Goal: Task Accomplishment & Management: Use online tool/utility

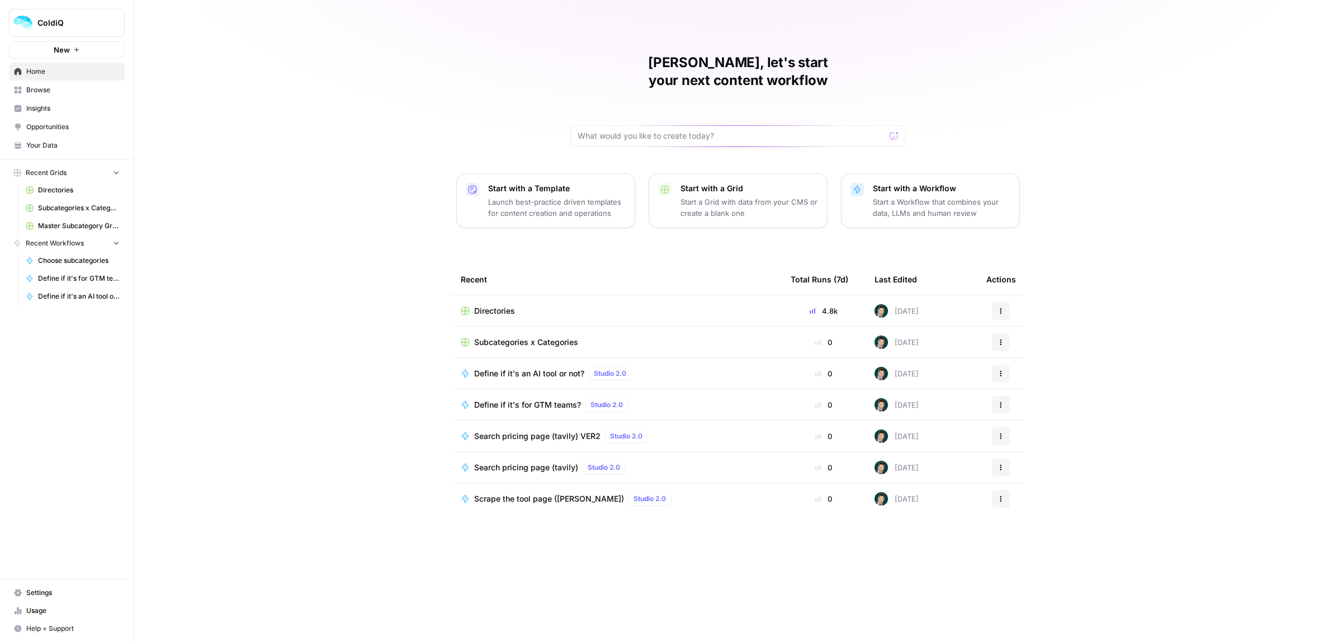
click at [499, 305] on span "Directories" at bounding box center [494, 310] width 41 height 11
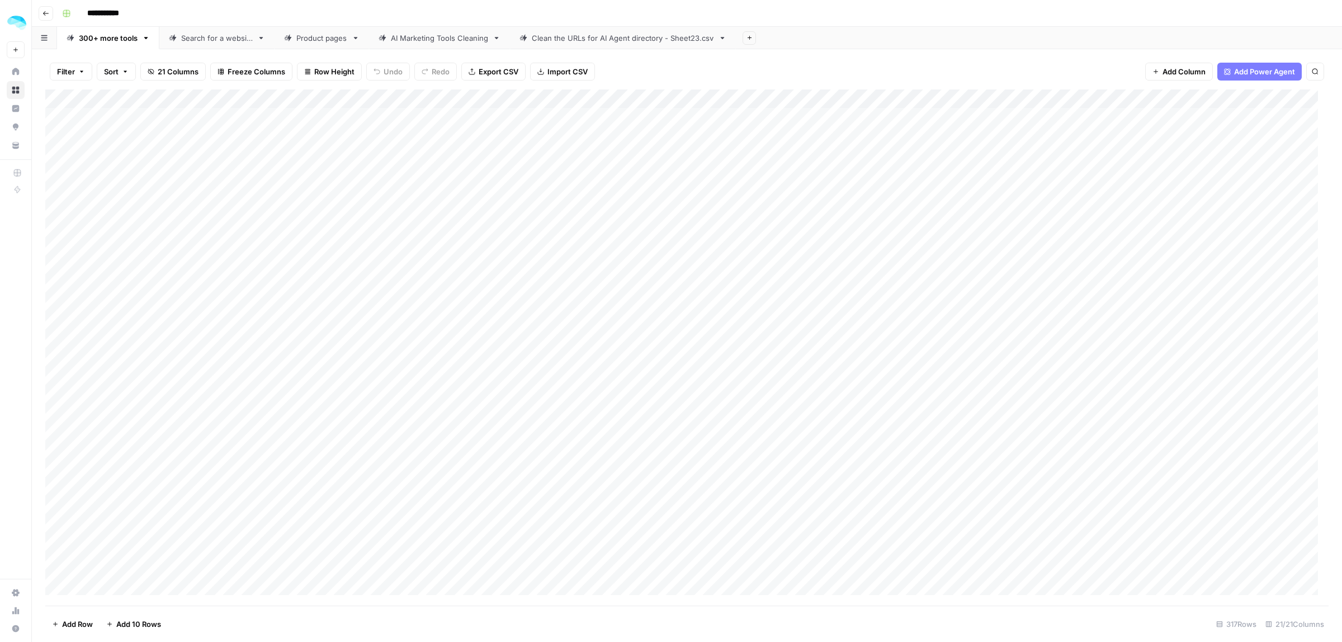
click at [305, 34] on div "Product pages" at bounding box center [321, 37] width 51 height 11
click at [611, 38] on div "Clean the URLs for AI Agent directory - Sheet23.csv" at bounding box center [623, 37] width 182 height 11
click at [726, 40] on icon "button" at bounding box center [723, 38] width 8 height 8
click at [740, 60] on div "Rename Sheet" at bounding box center [765, 59] width 70 height 11
type input "**********"
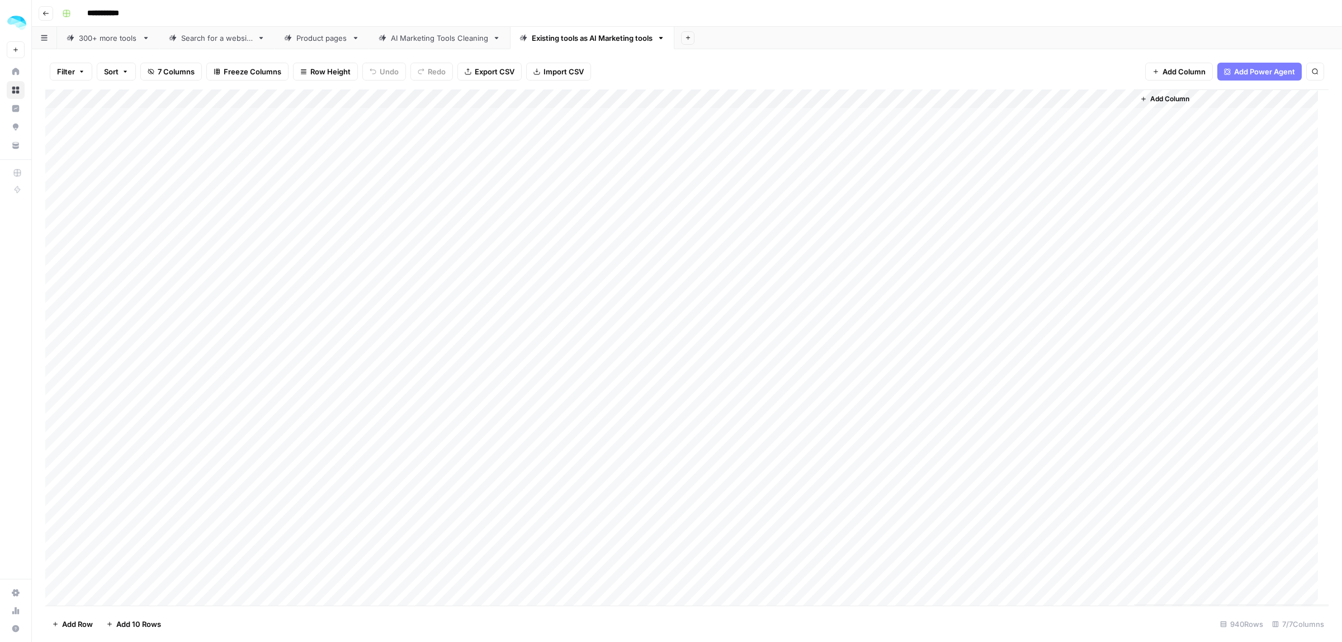
click at [435, 32] on div "AI Marketing Tools Cleaning" at bounding box center [439, 37] width 97 height 11
click at [664, 38] on icon at bounding box center [661, 38] width 8 height 8
click at [663, 40] on icon "button" at bounding box center [661, 38] width 8 height 8
click at [862, 29] on div "Add Sheet" at bounding box center [1008, 38] width 668 height 22
click at [448, 45] on link "AI Marketing Tools Cleaning" at bounding box center [439, 38] width 141 height 22
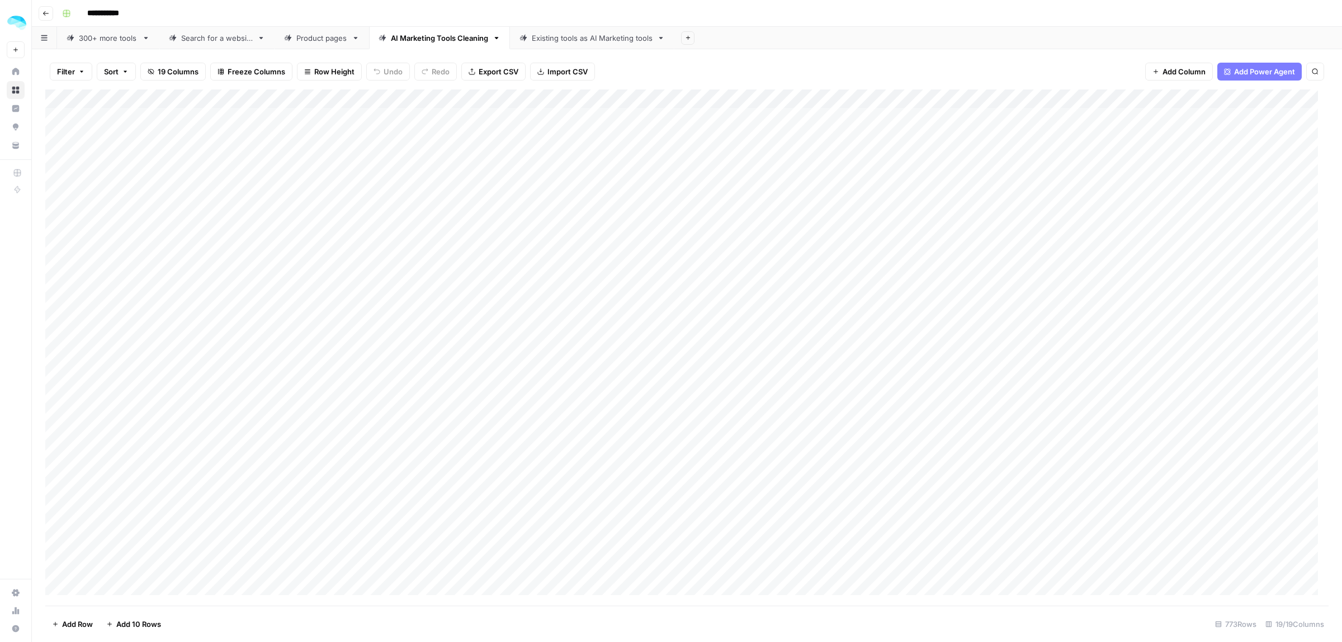
click at [317, 41] on div "Product pages" at bounding box center [321, 37] width 51 height 11
click at [454, 115] on div "Add Column" at bounding box center [687, 269] width 1284 height 360
click at [686, 115] on div "Add Column" at bounding box center [687, 269] width 1284 height 360
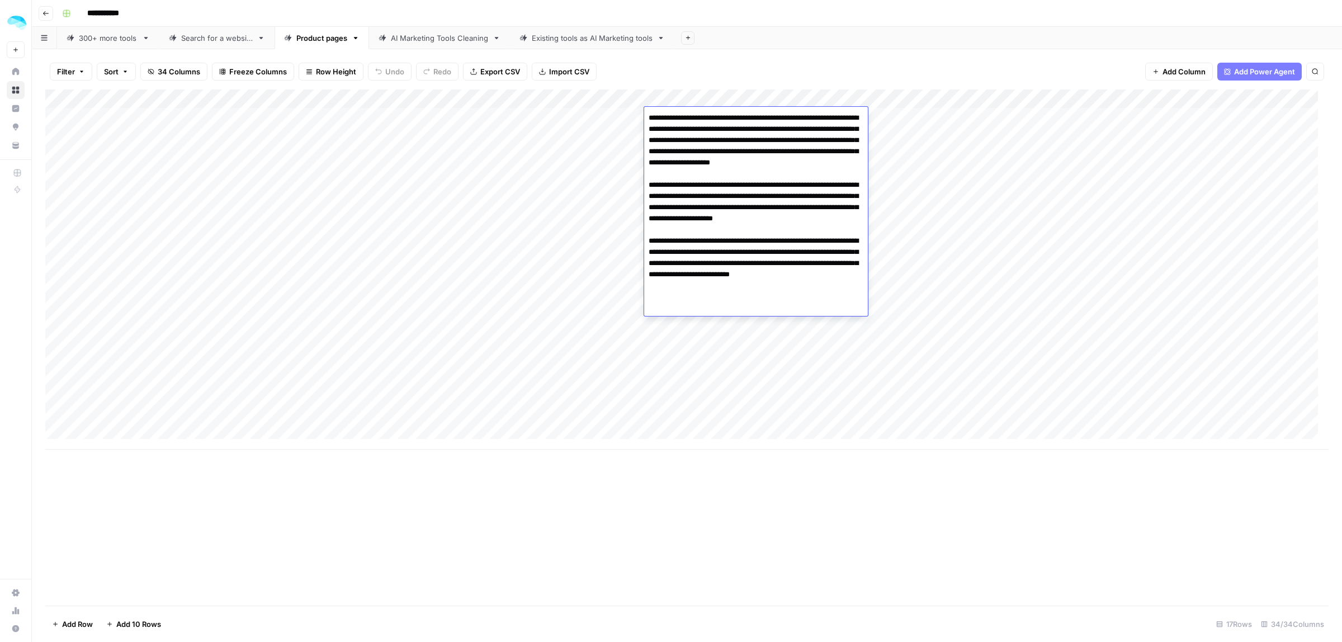
click at [709, 488] on div "Add Column" at bounding box center [687, 347] width 1284 height 516
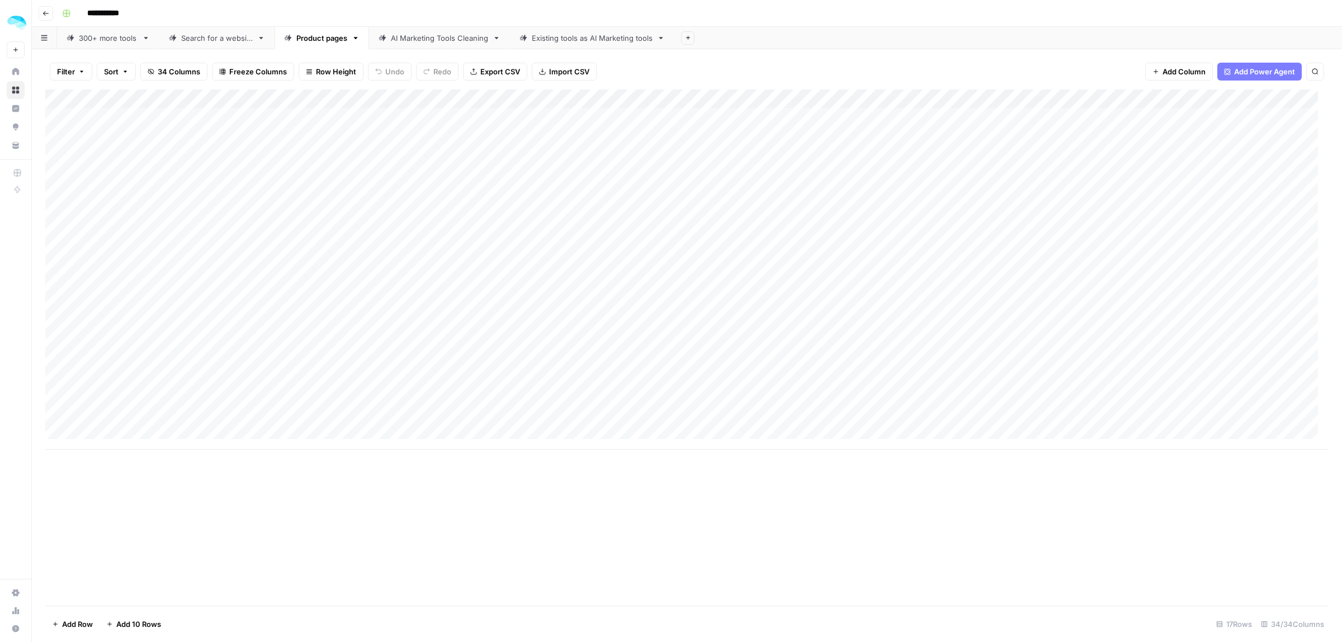
click at [688, 136] on div "Add Column" at bounding box center [687, 269] width 1284 height 360
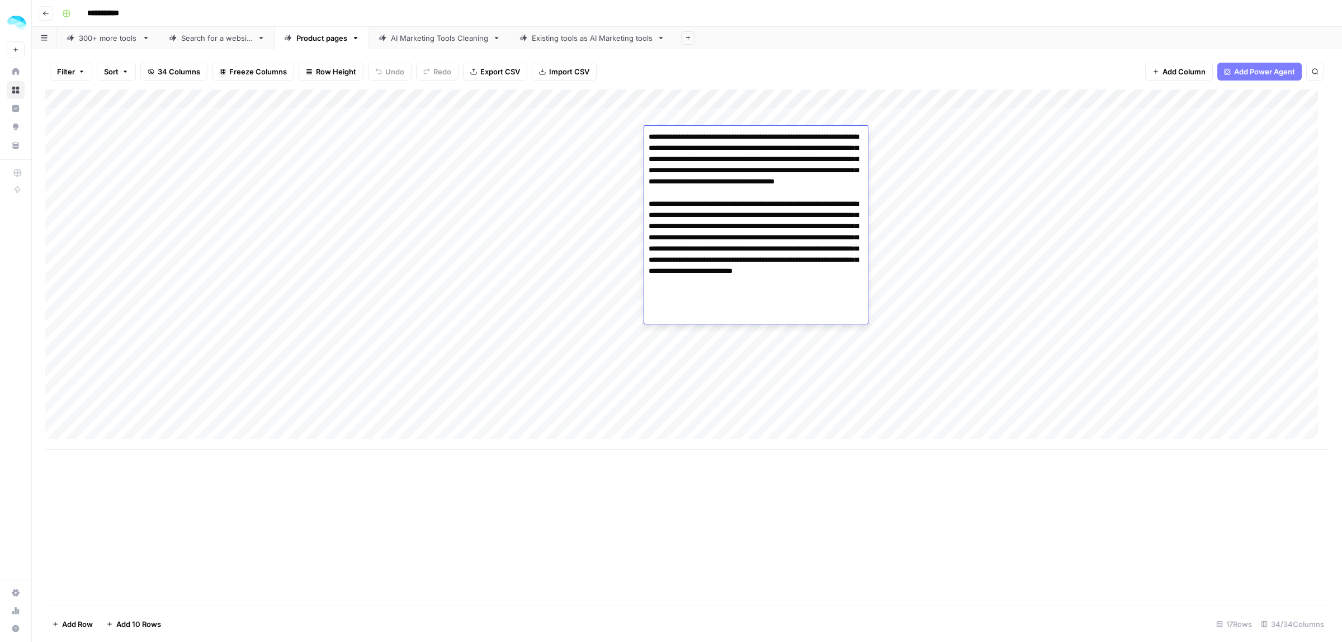
click at [734, 520] on div "Add Column" at bounding box center [687, 347] width 1284 height 516
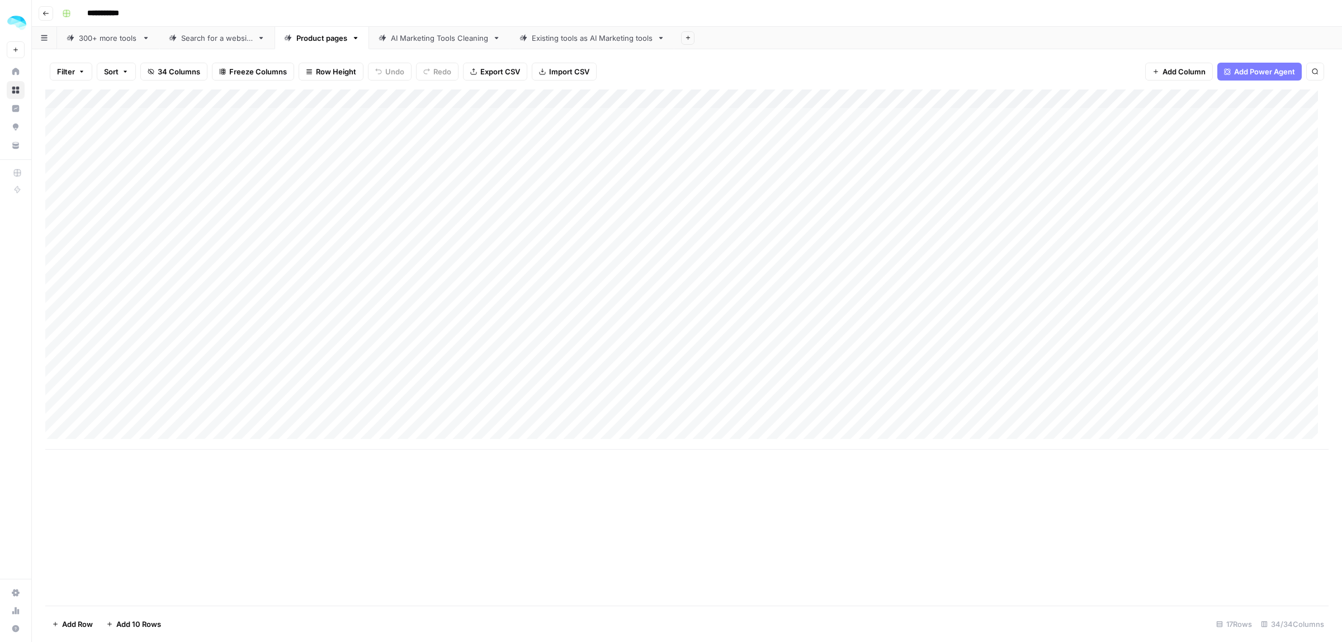
click at [698, 157] on div "Add Column" at bounding box center [687, 269] width 1284 height 360
click at [746, 511] on div "Add Column" at bounding box center [687, 347] width 1284 height 516
click at [672, 178] on div "Add Column" at bounding box center [687, 269] width 1284 height 360
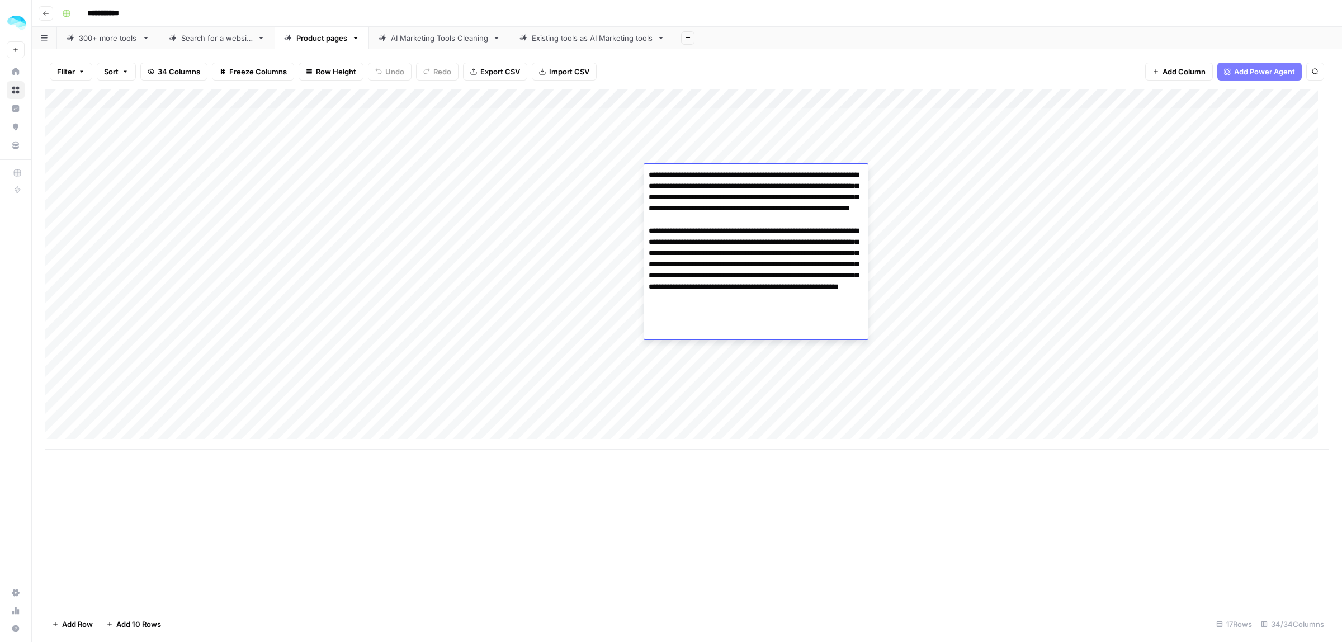
click at [680, 496] on div "Add Column" at bounding box center [687, 347] width 1284 height 516
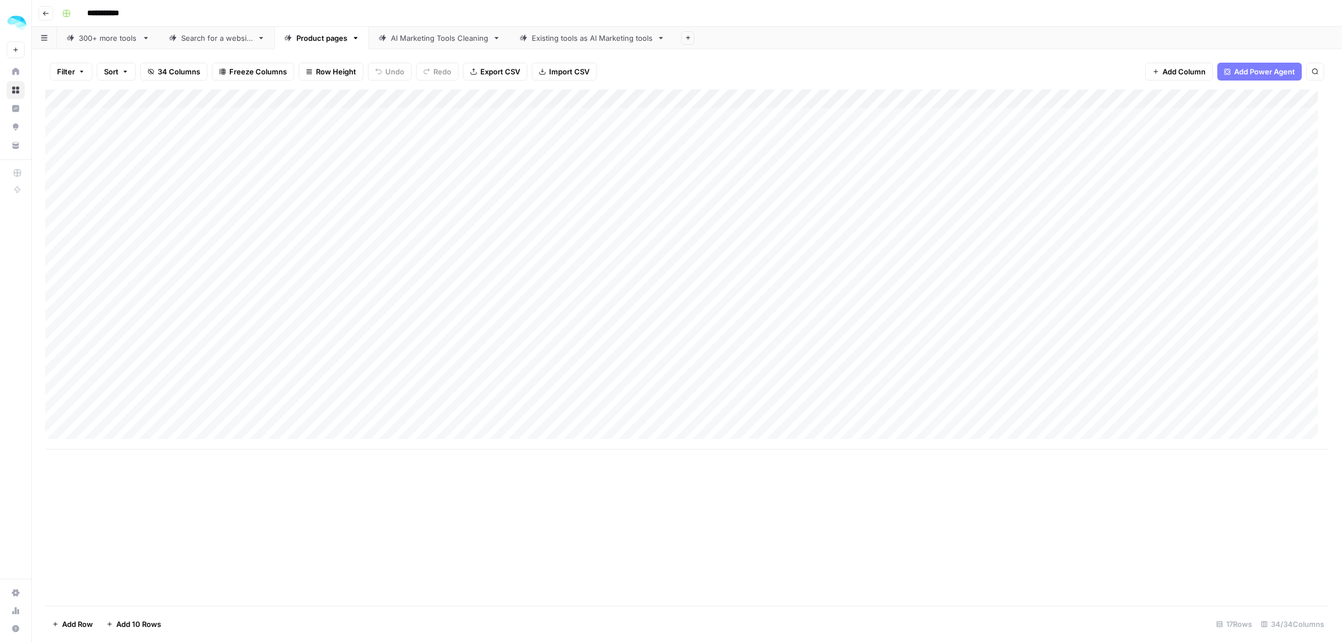
click at [697, 194] on div "Add Column" at bounding box center [687, 269] width 1284 height 360
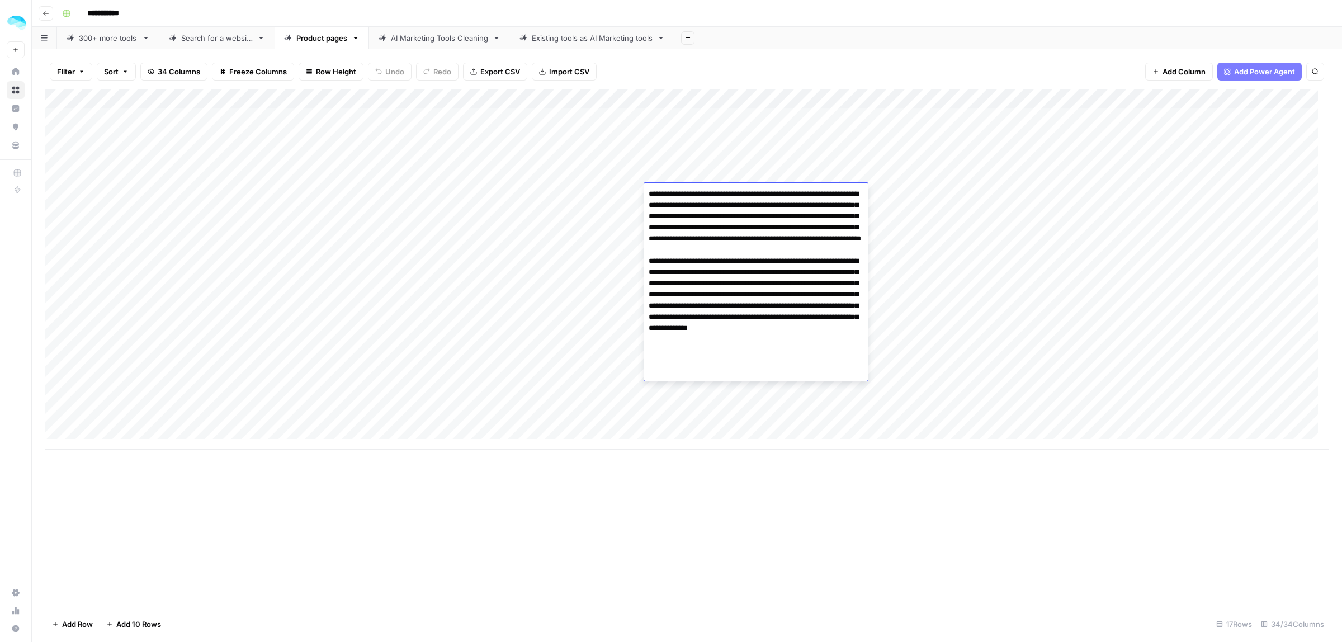
click at [701, 473] on div "Add Column" at bounding box center [687, 347] width 1284 height 516
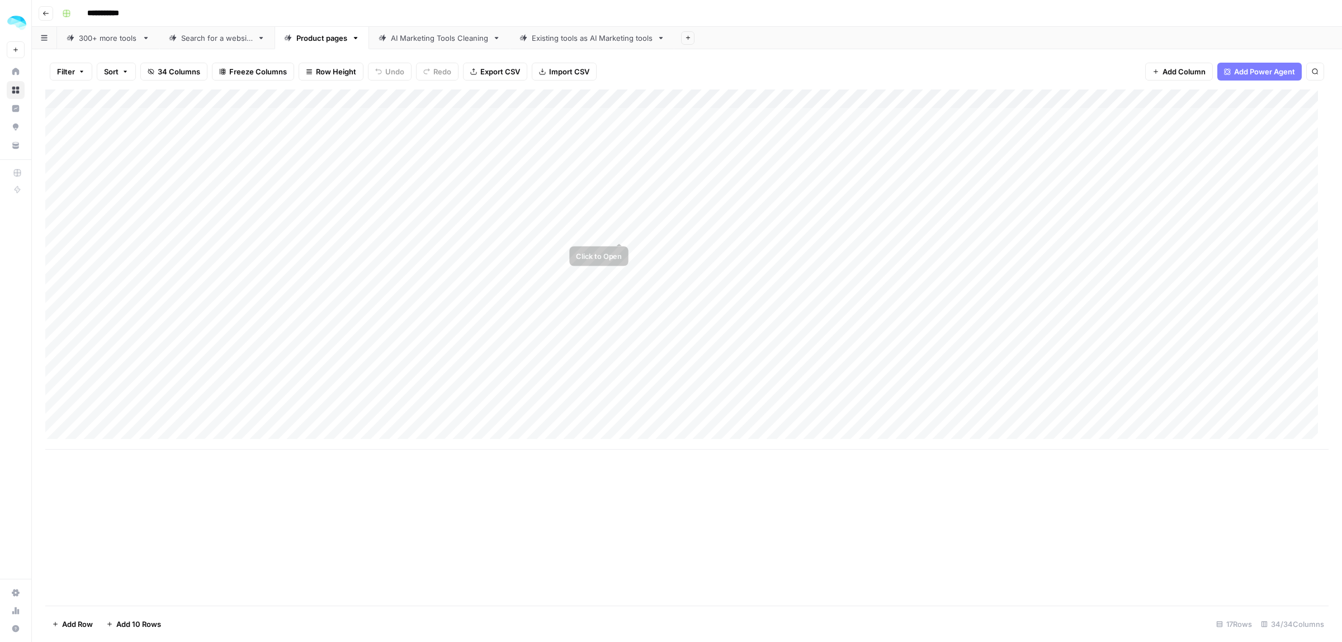
click at [662, 213] on div "Add Column" at bounding box center [687, 269] width 1284 height 360
drag, startPoint x: 750, startPoint y: 509, endPoint x: 681, endPoint y: 247, distance: 271.2
click at [751, 510] on div "Add Column" at bounding box center [687, 347] width 1284 height 516
click at [663, 231] on div "Add Column" at bounding box center [687, 269] width 1284 height 360
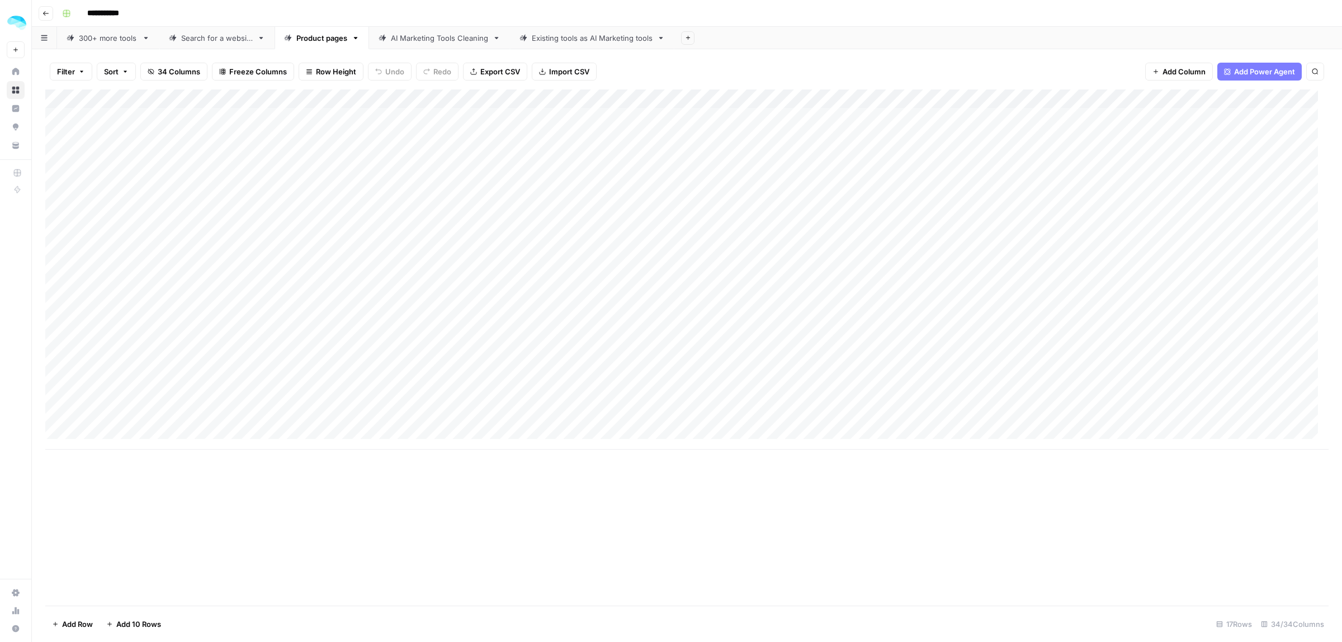
click at [663, 231] on div "Add Column" at bounding box center [687, 269] width 1284 height 360
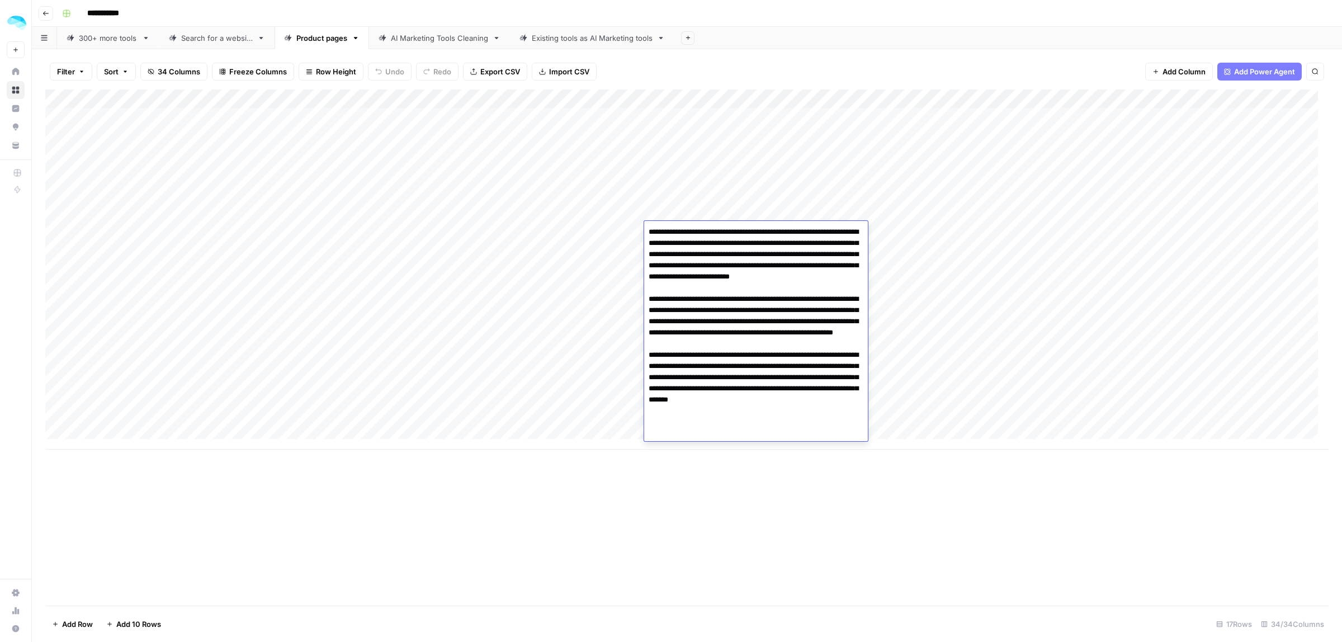
click at [678, 482] on div "Add Column" at bounding box center [687, 347] width 1284 height 516
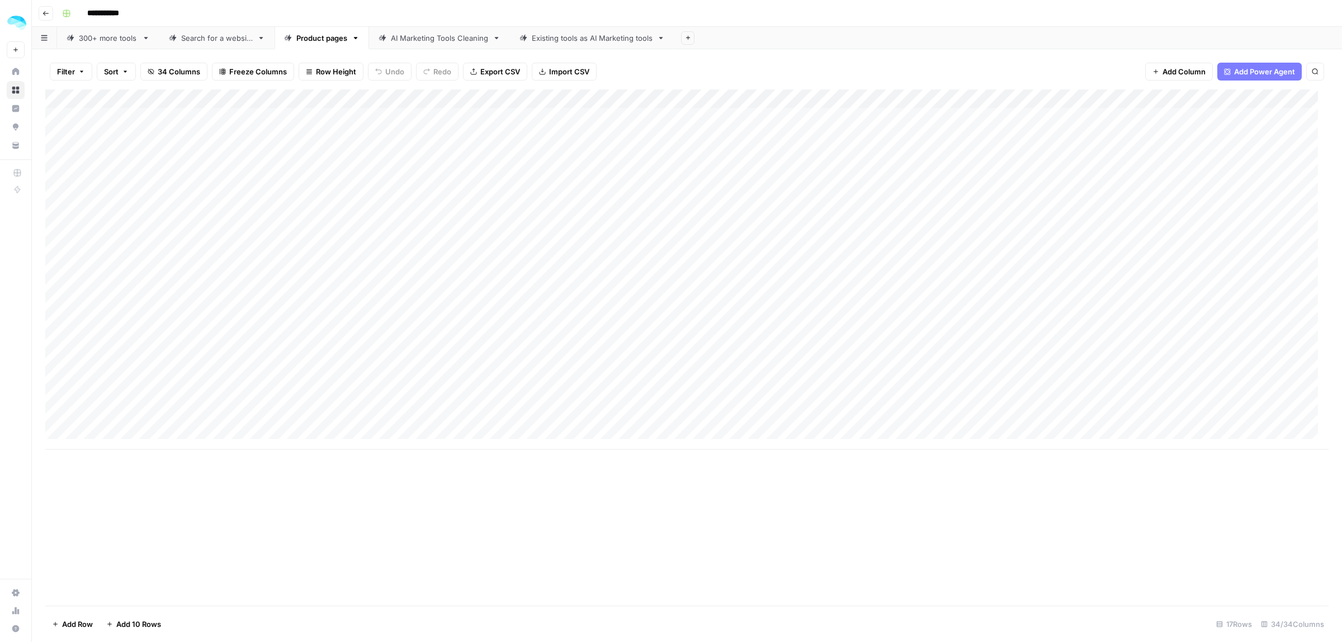
click at [686, 248] on div "Add Column" at bounding box center [687, 269] width 1284 height 360
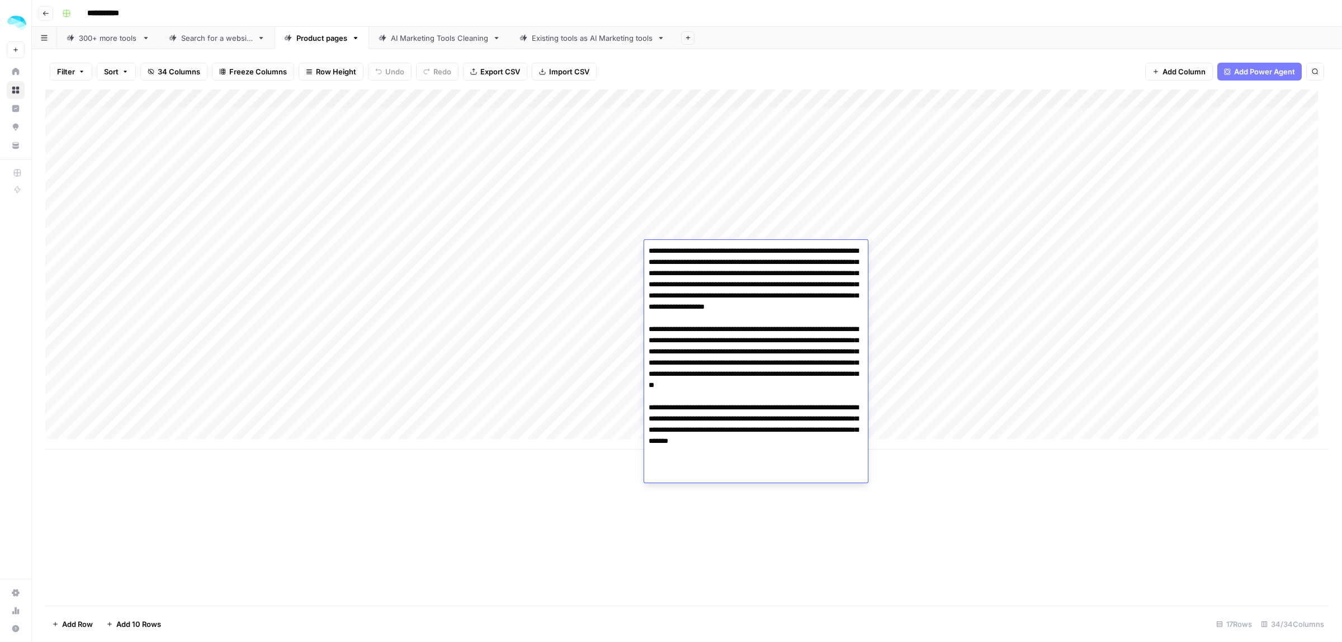
click at [770, 536] on div "Add Column" at bounding box center [687, 347] width 1284 height 516
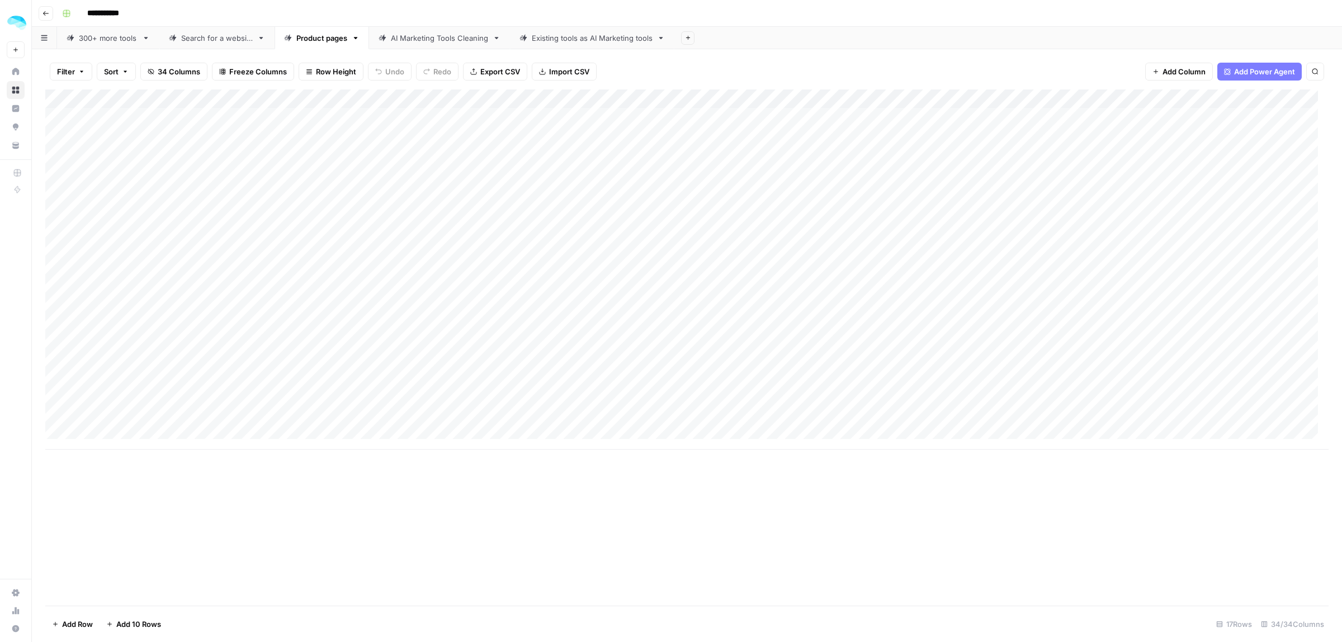
click at [680, 270] on div "Add Column" at bounding box center [687, 269] width 1284 height 360
click at [593, 558] on div "Add Column" at bounding box center [687, 347] width 1284 height 516
click at [688, 286] on div "Add Column" at bounding box center [687, 269] width 1284 height 360
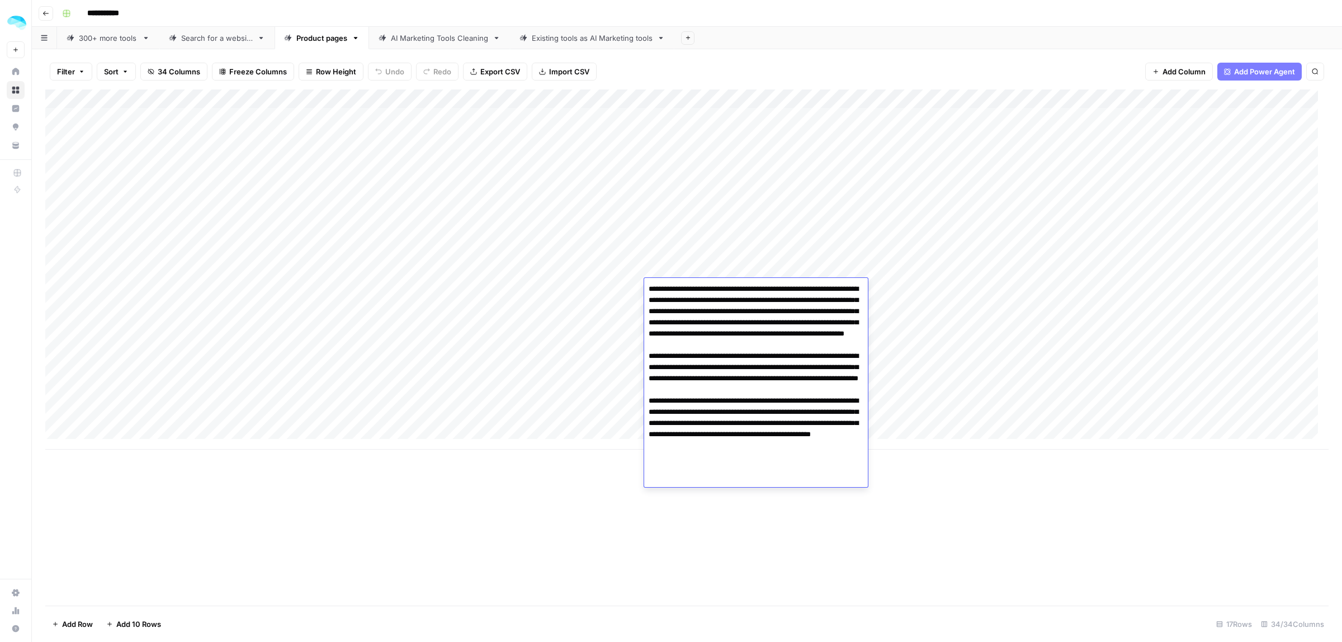
click at [560, 551] on div "Add Column" at bounding box center [687, 347] width 1284 height 516
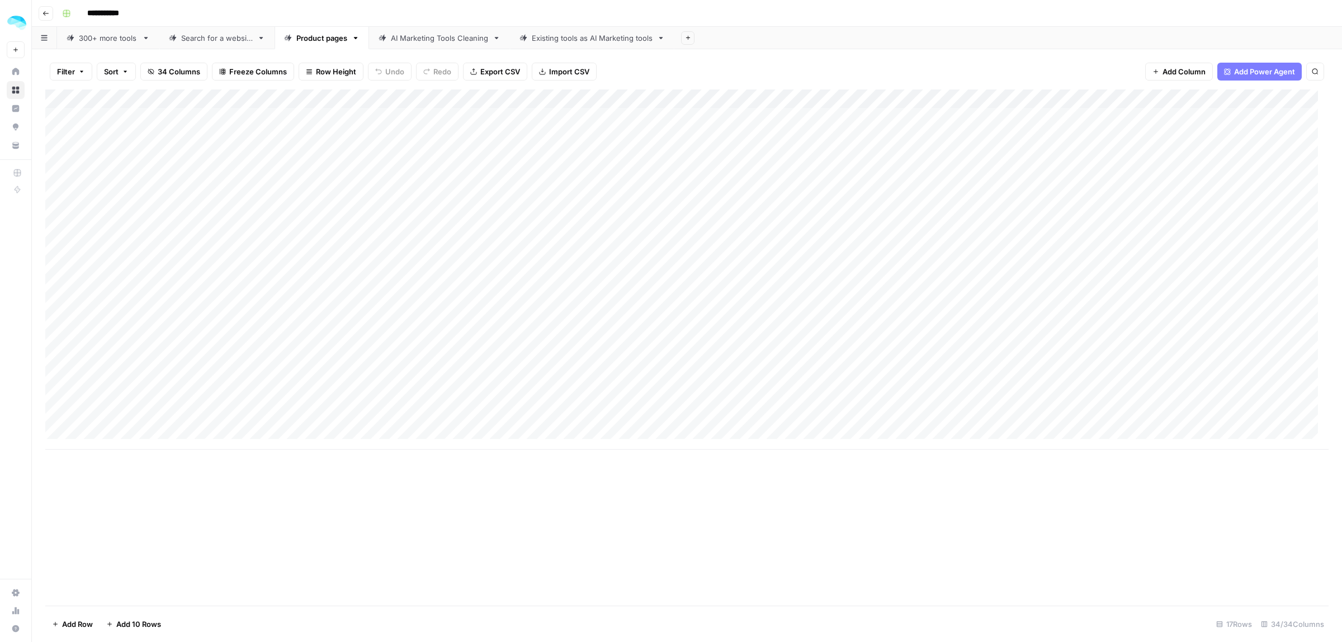
click at [691, 312] on div "Add Column" at bounding box center [687, 269] width 1284 height 360
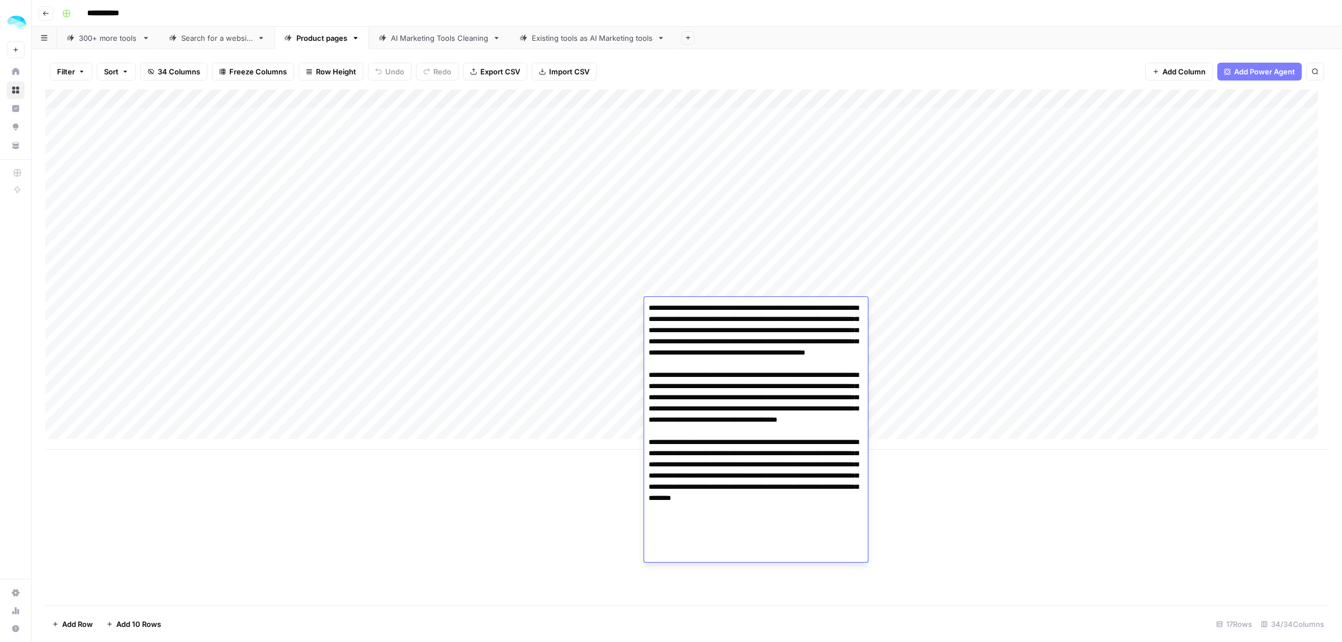
click at [919, 479] on div "Add Column" at bounding box center [687, 347] width 1284 height 516
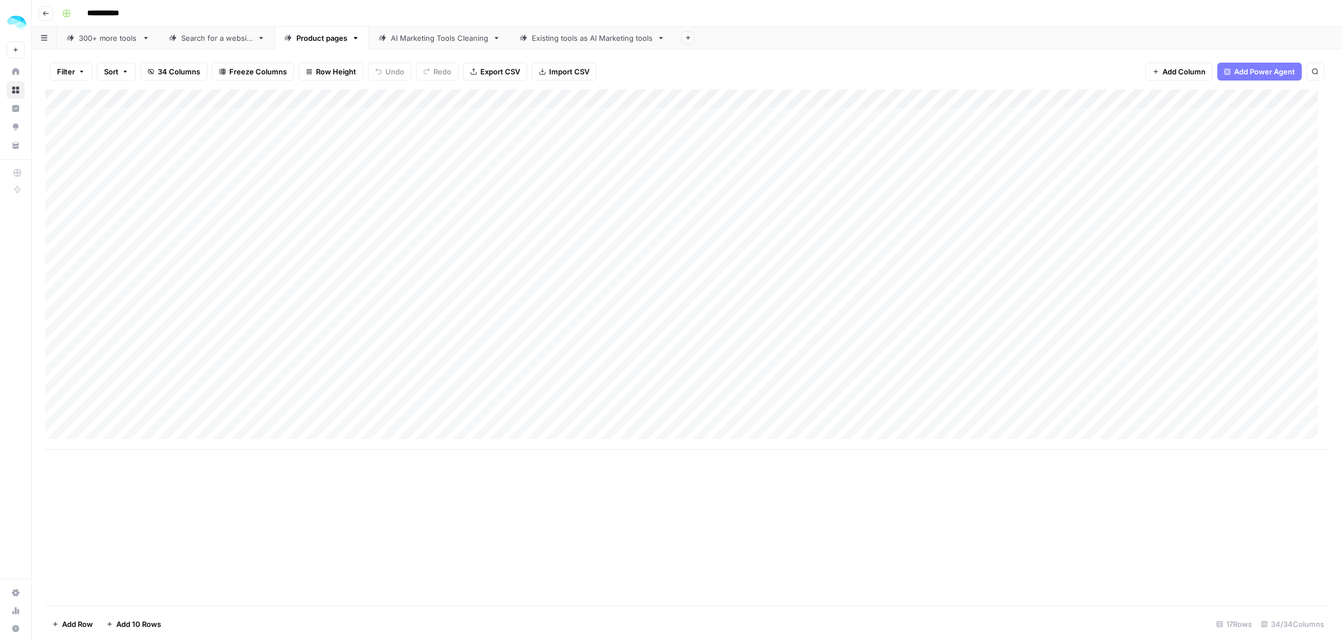
click at [709, 331] on div "Add Column" at bounding box center [687, 269] width 1284 height 360
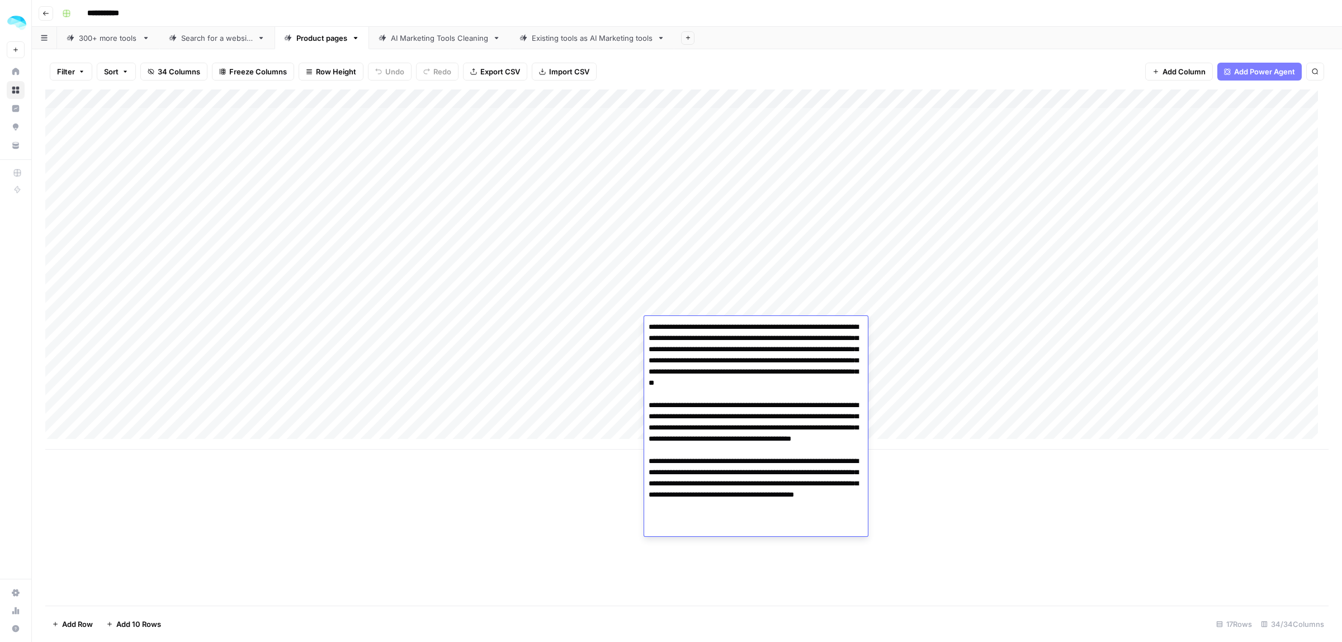
click at [996, 495] on div "Add Column" at bounding box center [687, 347] width 1284 height 516
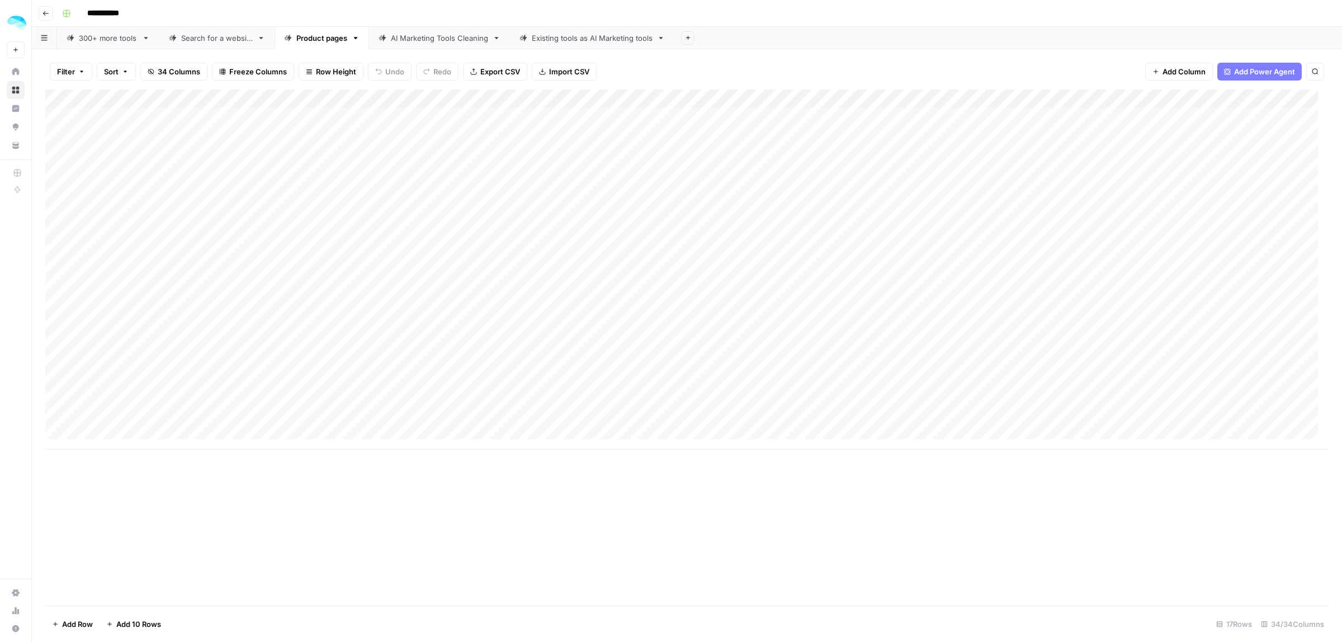
click at [686, 342] on div "Add Column" at bounding box center [687, 269] width 1284 height 360
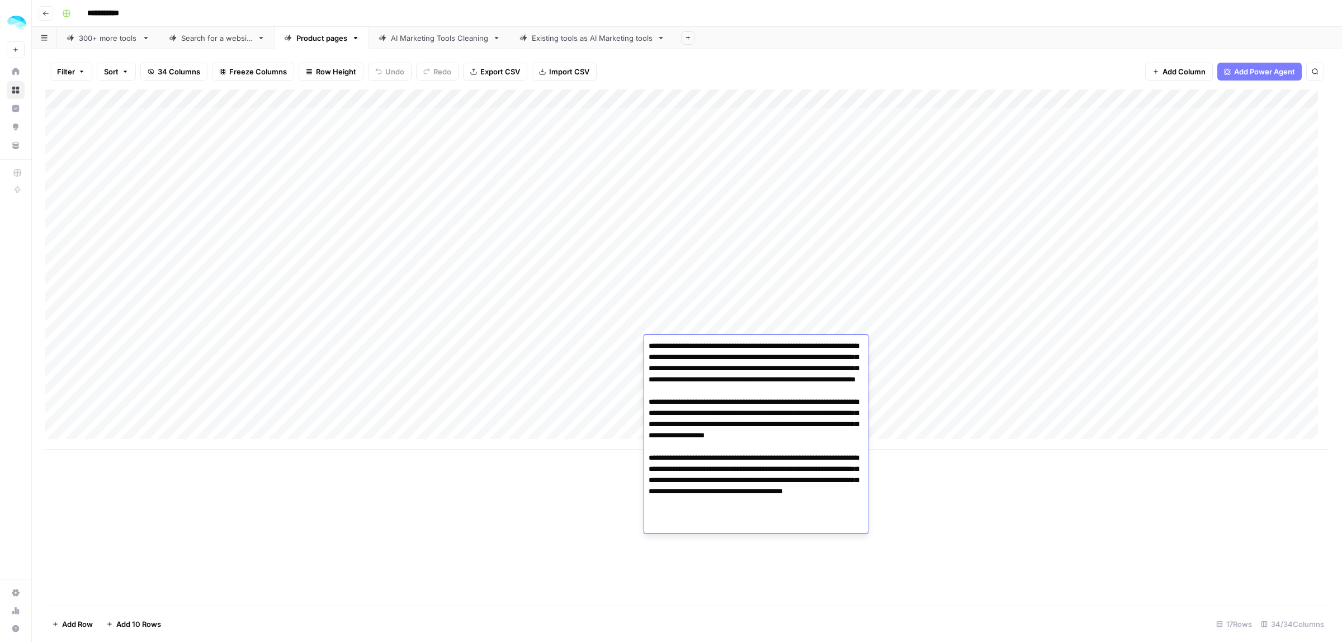
click at [928, 496] on div "Add Column" at bounding box center [687, 347] width 1284 height 516
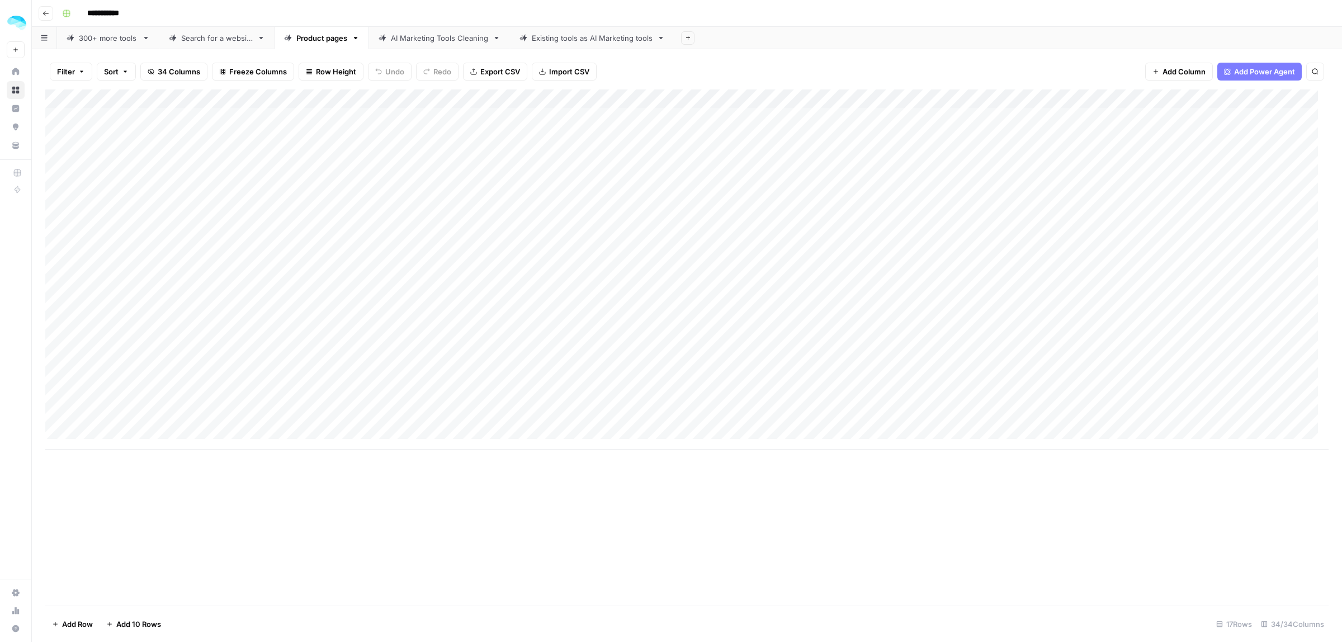
click at [691, 366] on div "Add Column" at bounding box center [687, 269] width 1284 height 360
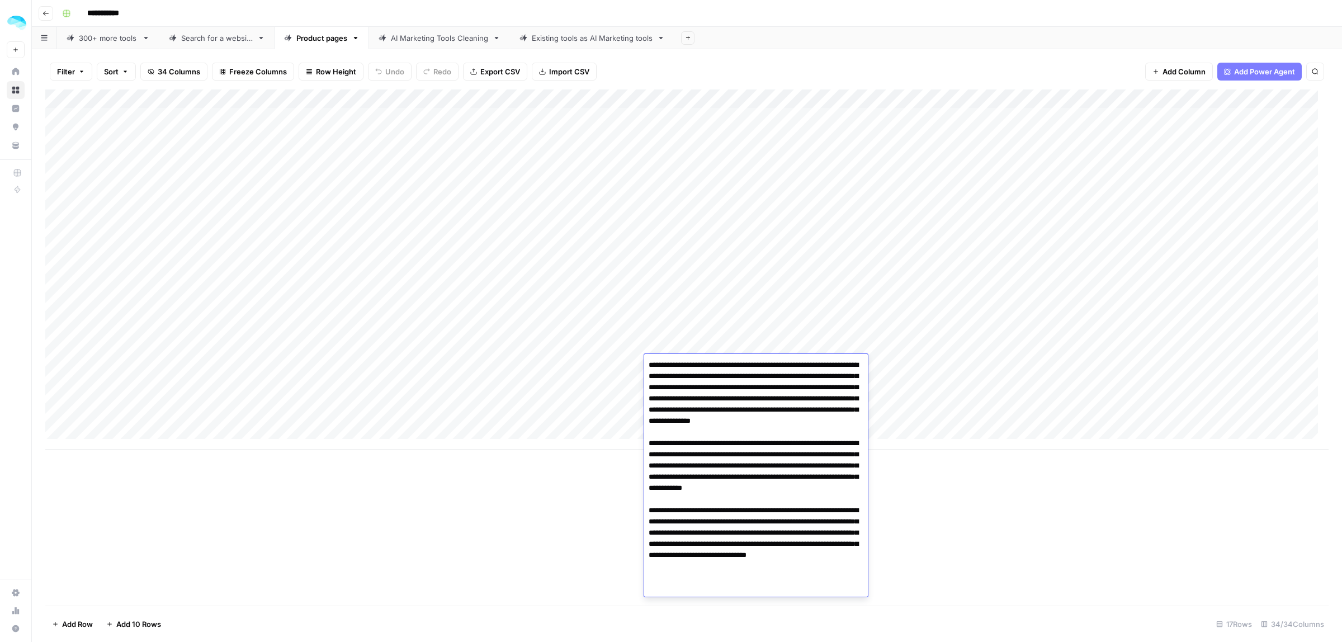
click at [960, 507] on div "Add Column" at bounding box center [687, 347] width 1284 height 516
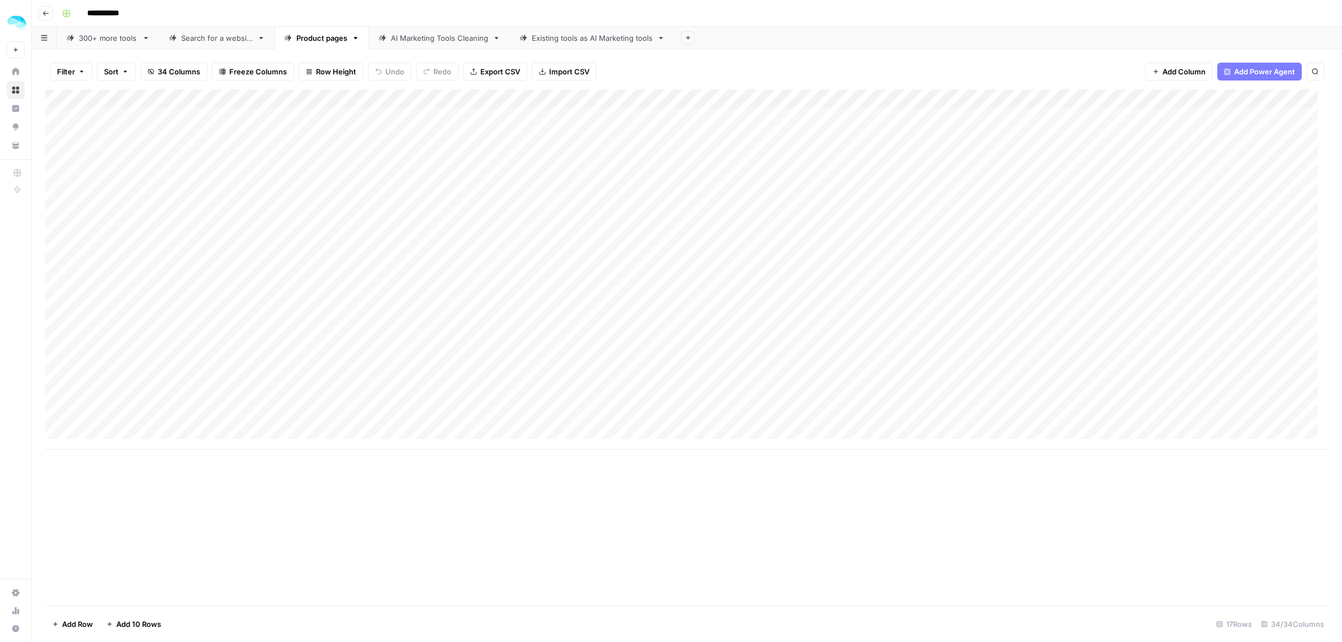
click at [690, 348] on div "Add Column" at bounding box center [687, 269] width 1284 height 360
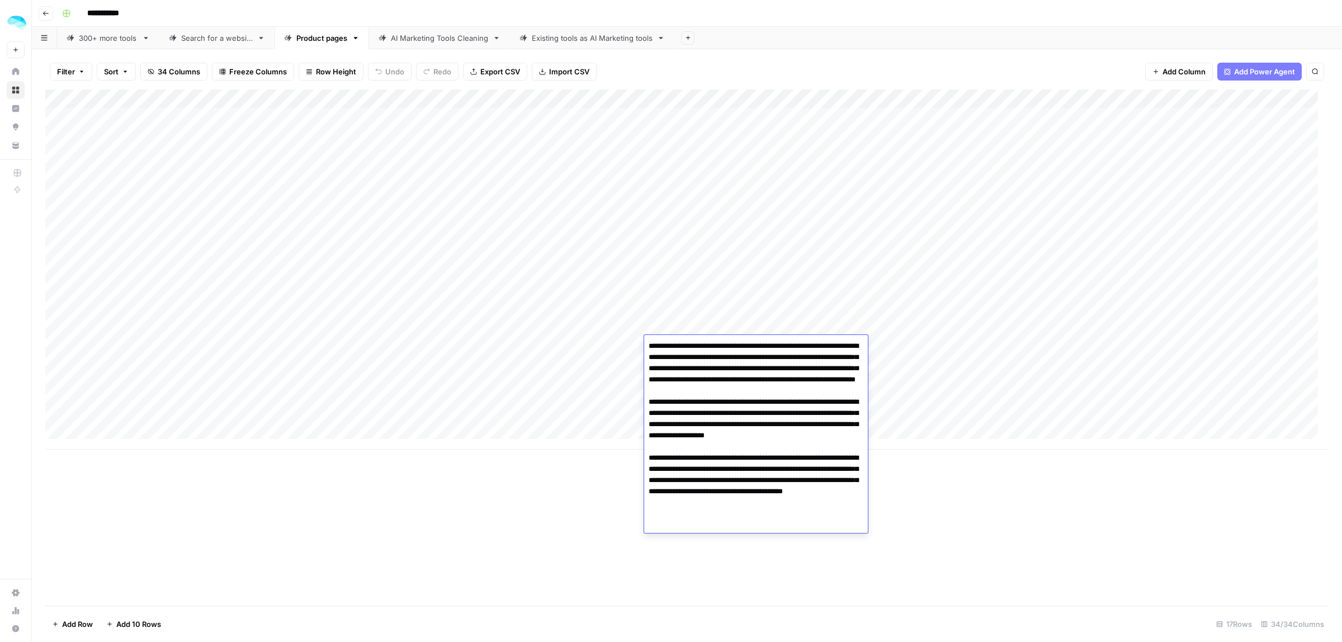
click at [979, 468] on div "Add Column" at bounding box center [687, 347] width 1284 height 516
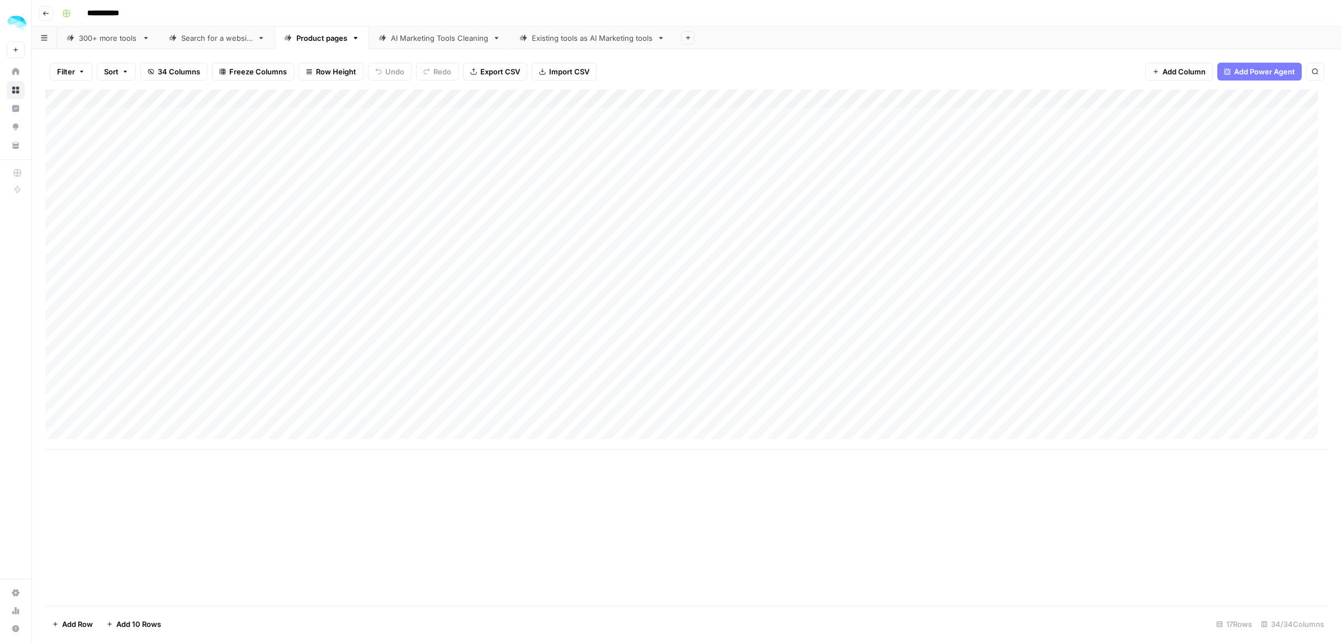
click at [272, 135] on div "Add Column" at bounding box center [687, 269] width 1284 height 360
click at [691, 419] on div "Add Column" at bounding box center [687, 269] width 1284 height 360
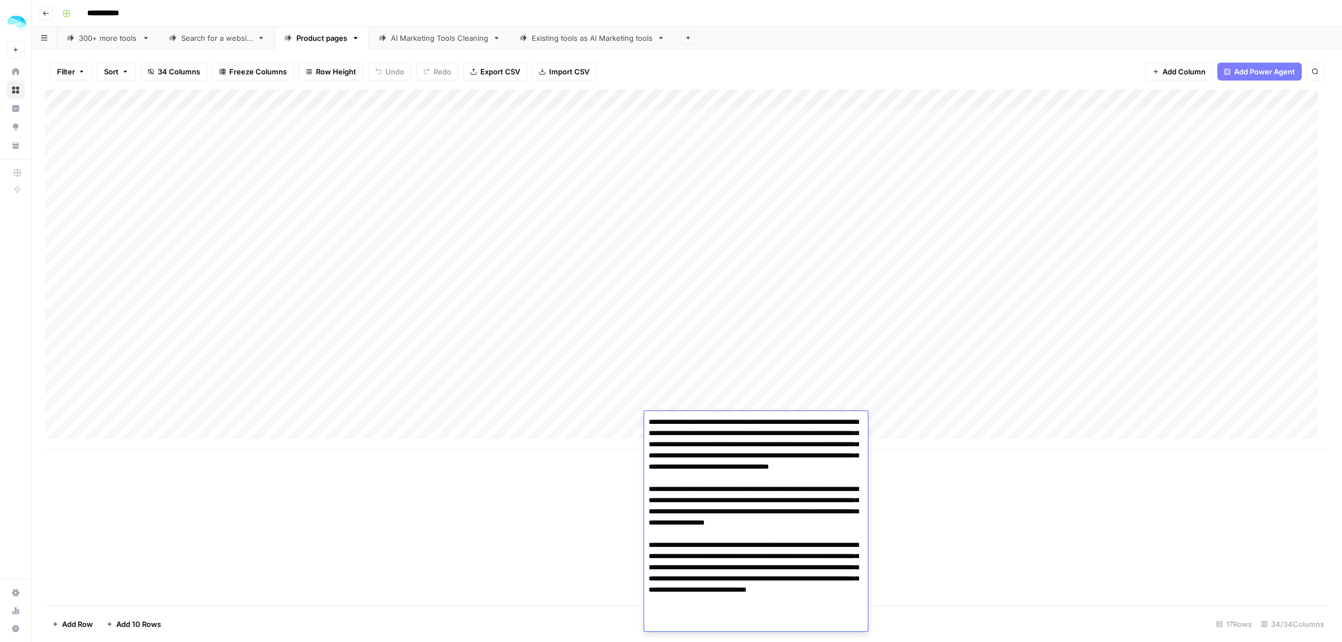
click at [943, 490] on div "Add Column" at bounding box center [687, 347] width 1284 height 516
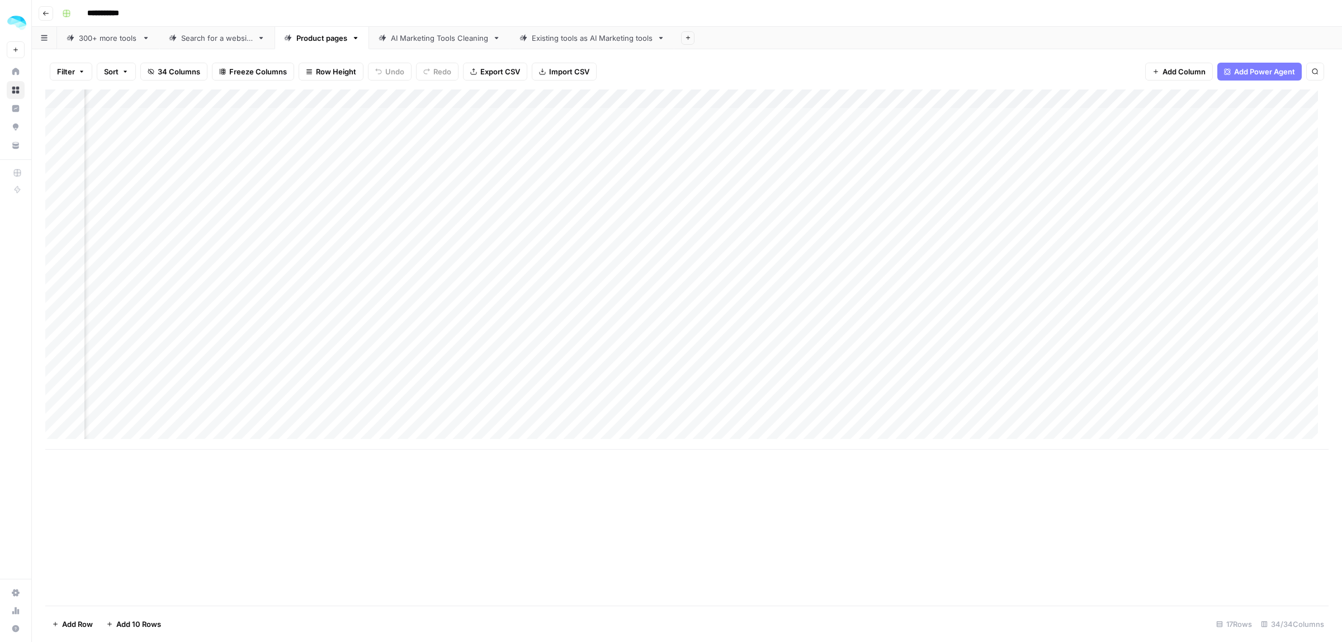
scroll to position [0, 1097]
click at [194, 422] on div "Add Column" at bounding box center [687, 269] width 1284 height 360
click at [851, 231] on div "Add Column" at bounding box center [687, 269] width 1284 height 360
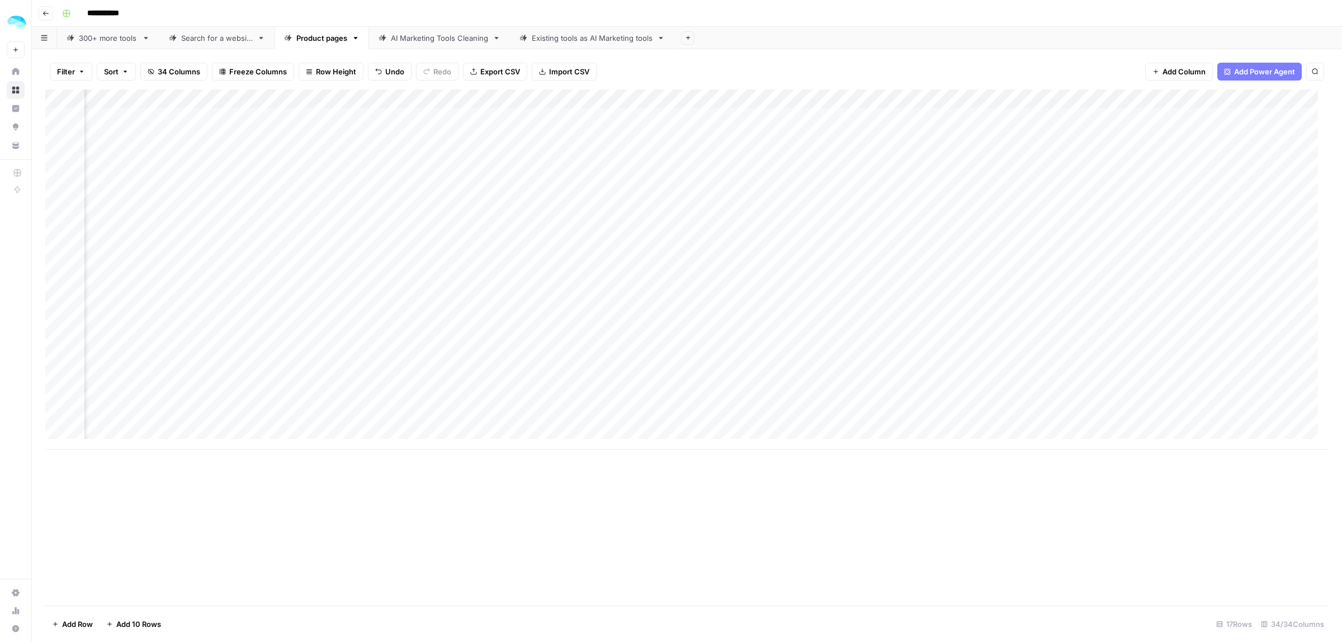
click at [846, 116] on div "Add Column" at bounding box center [687, 269] width 1284 height 360
click at [875, 67] on div "Filter Sort 34 Columns Freeze Columns Row Height Undo Redo Export CSV Import CS…" at bounding box center [687, 72] width 1284 height 36
click at [840, 139] on div "Add Column" at bounding box center [687, 269] width 1284 height 360
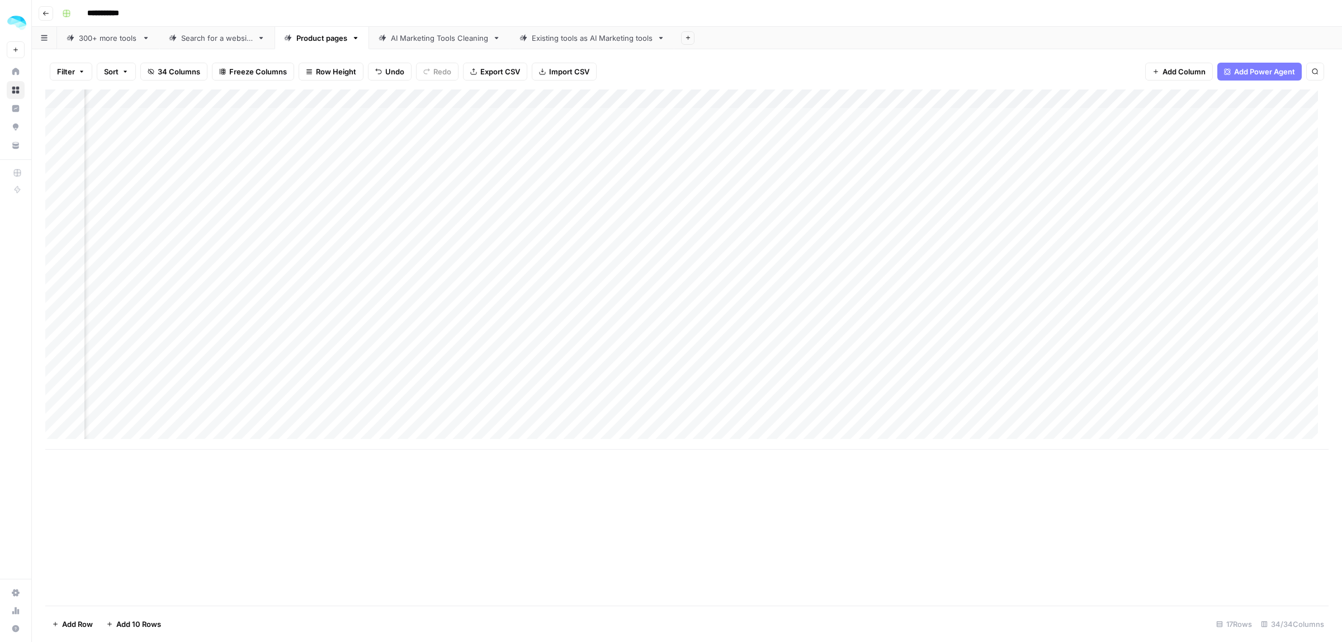
click at [809, 73] on div "Filter Sort 34 Columns Freeze Columns Row Height Undo Redo Export CSV Import CS…" at bounding box center [687, 72] width 1284 height 36
click at [597, 223] on div "Add Column" at bounding box center [687, 269] width 1284 height 360
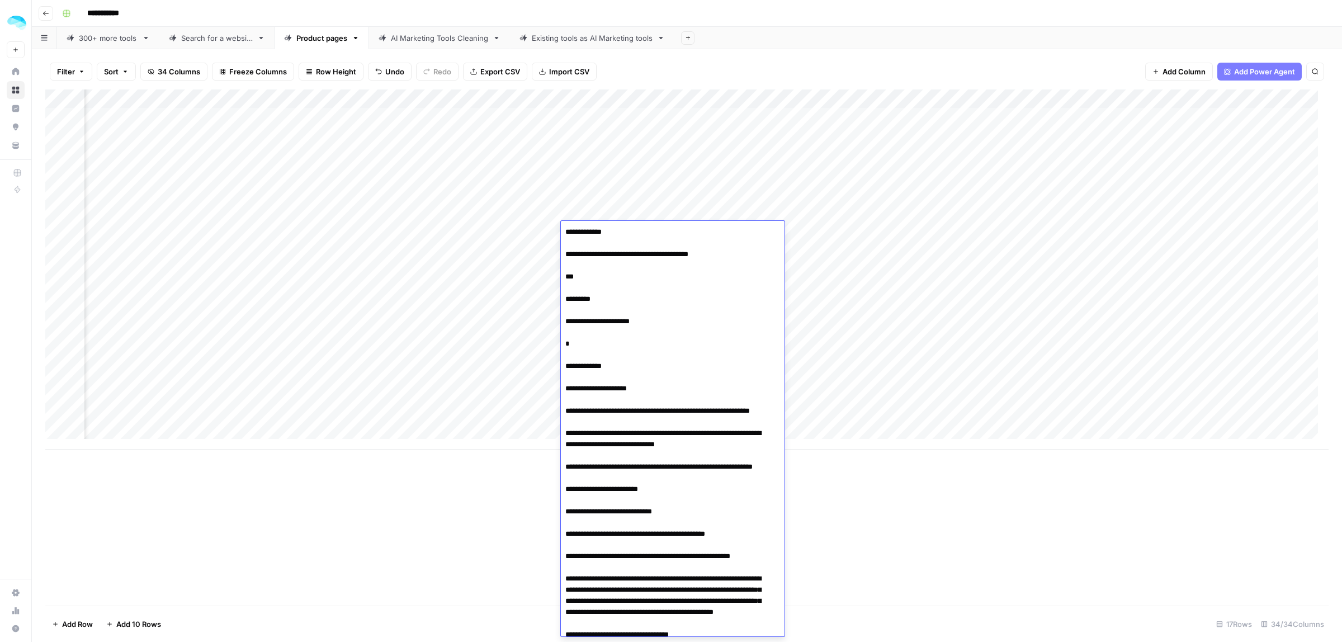
scroll to position [1907, 0]
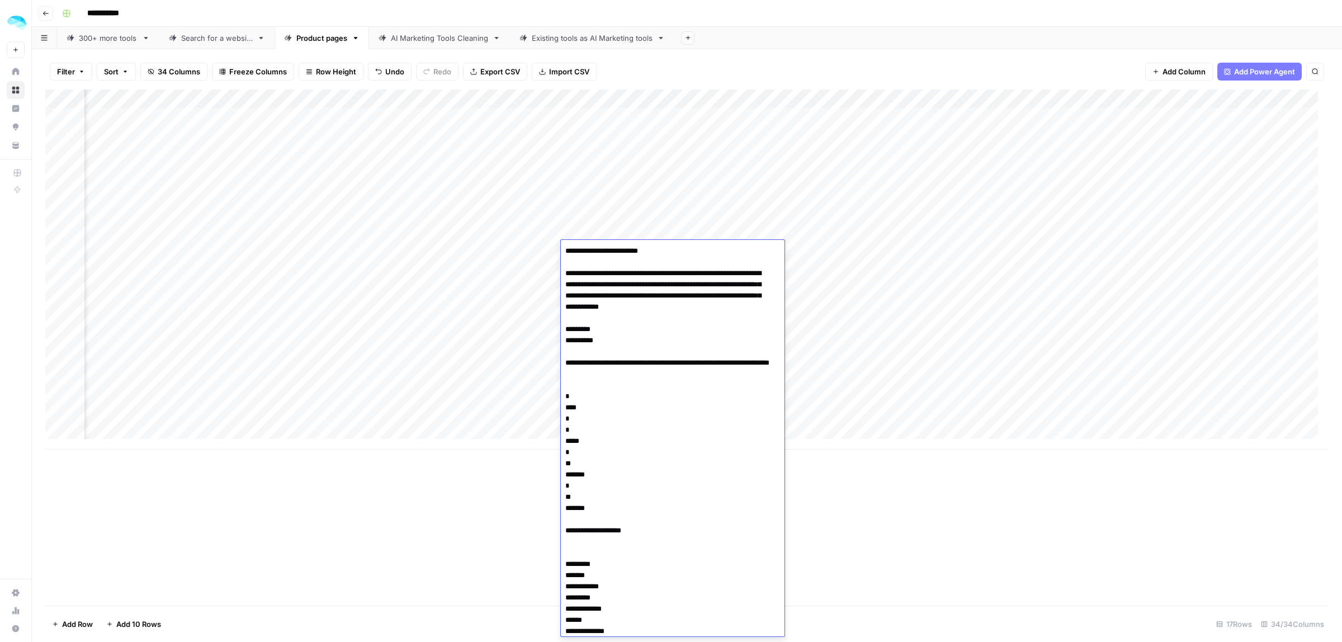
scroll to position [2620, 0]
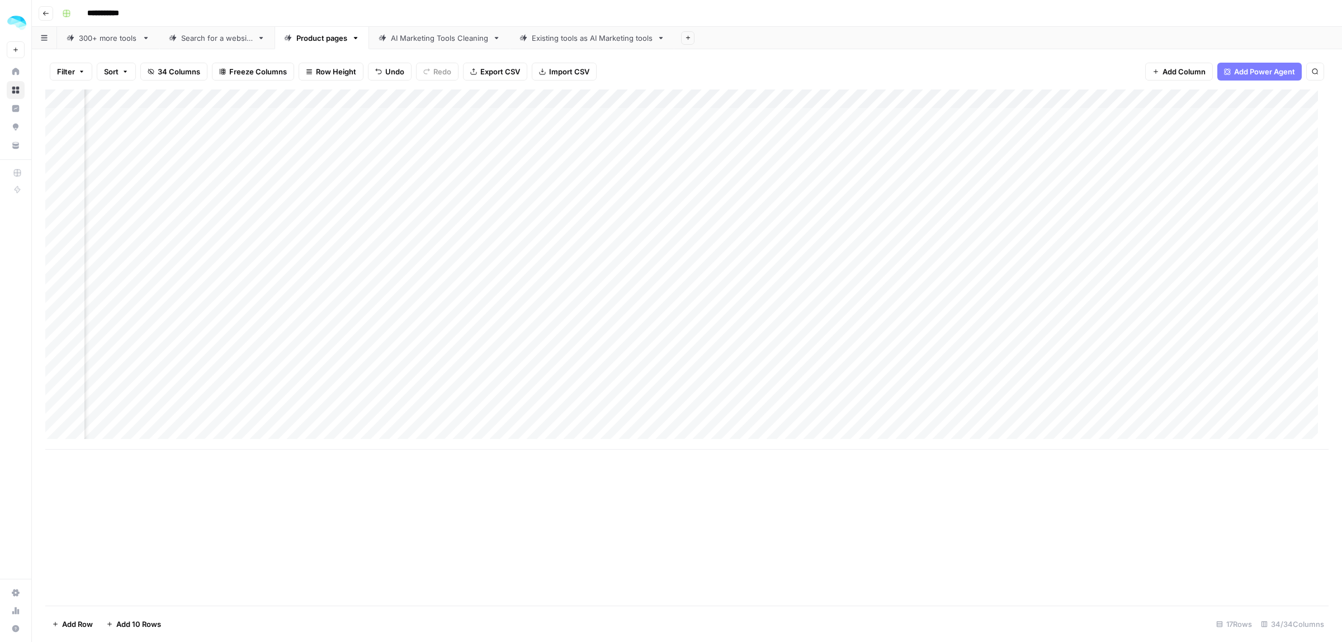
click at [586, 222] on div "Add Column" at bounding box center [687, 269] width 1284 height 360
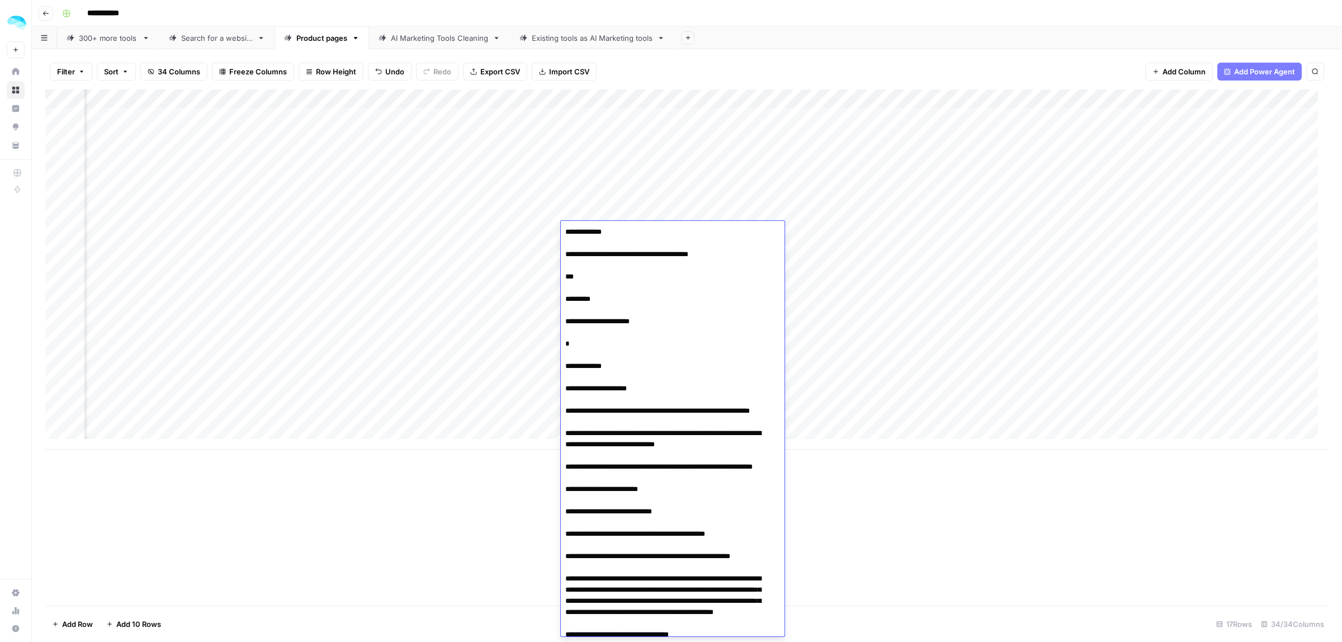
scroll to position [1907, 0]
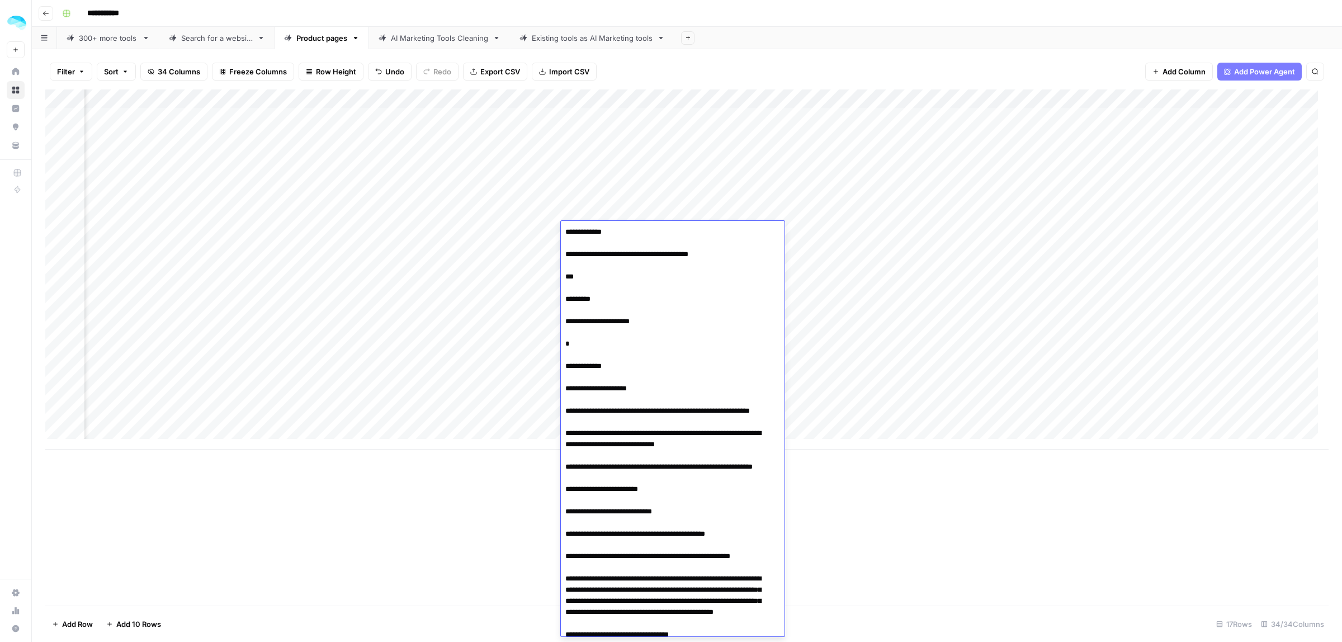
drag, startPoint x: 565, startPoint y: 227, endPoint x: 577, endPoint y: 277, distance: 51.7
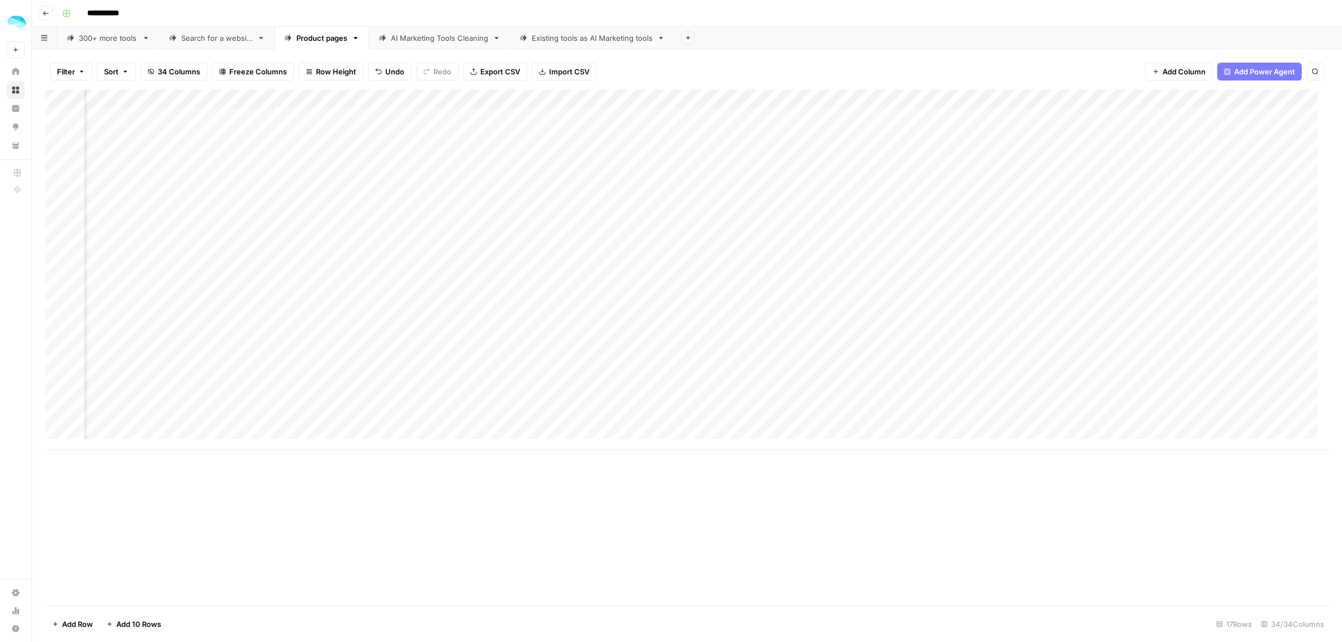
click at [624, 225] on div "Add Column" at bounding box center [687, 269] width 1284 height 360
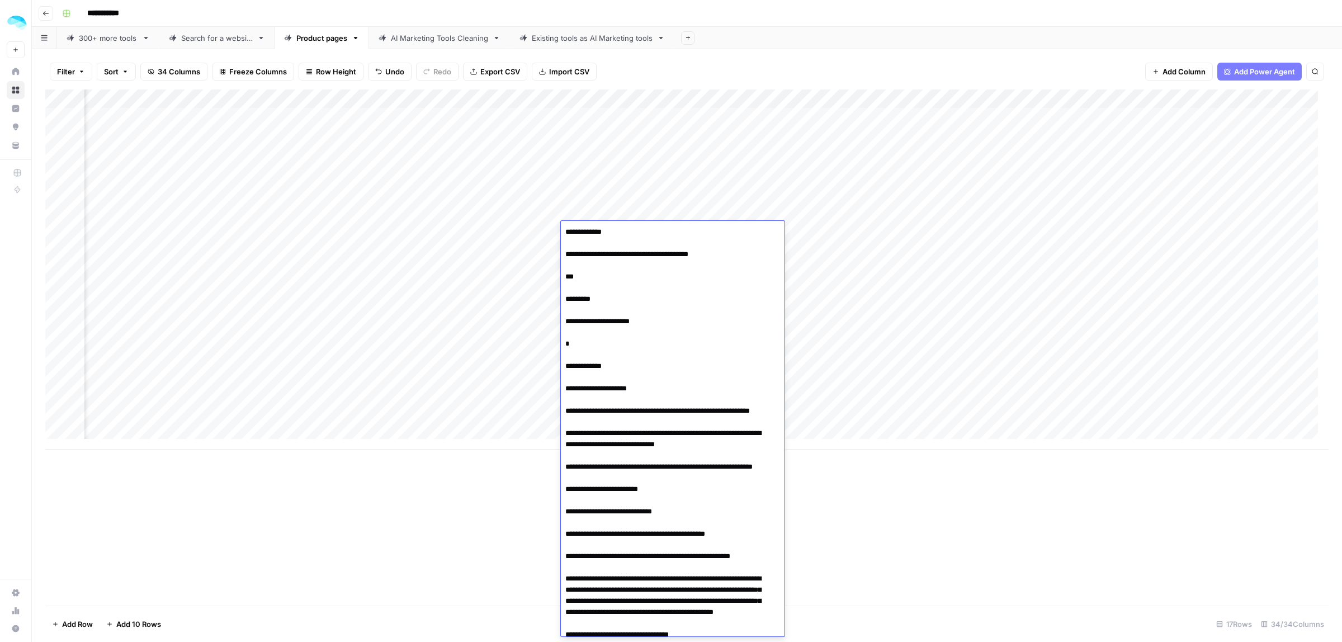
scroll to position [1907, 0]
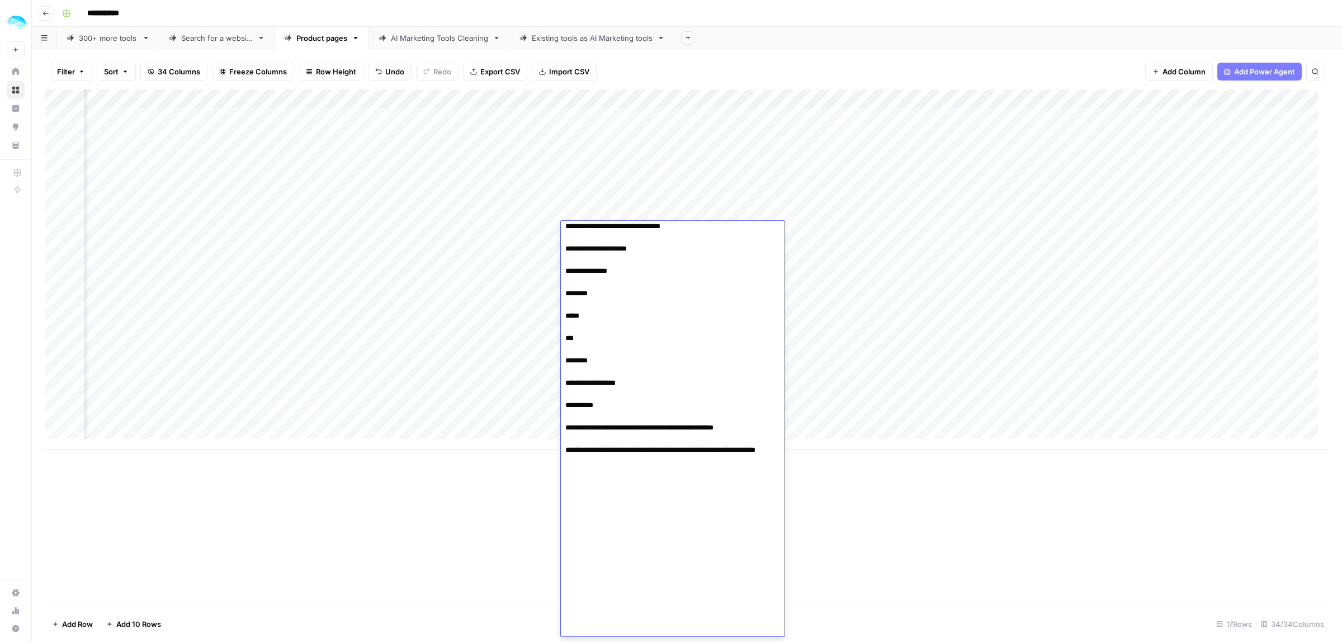
drag, startPoint x: 772, startPoint y: 582, endPoint x: 785, endPoint y: 543, distance: 40.5
click at [784, 535] on div at bounding box center [673, 429] width 224 height 416
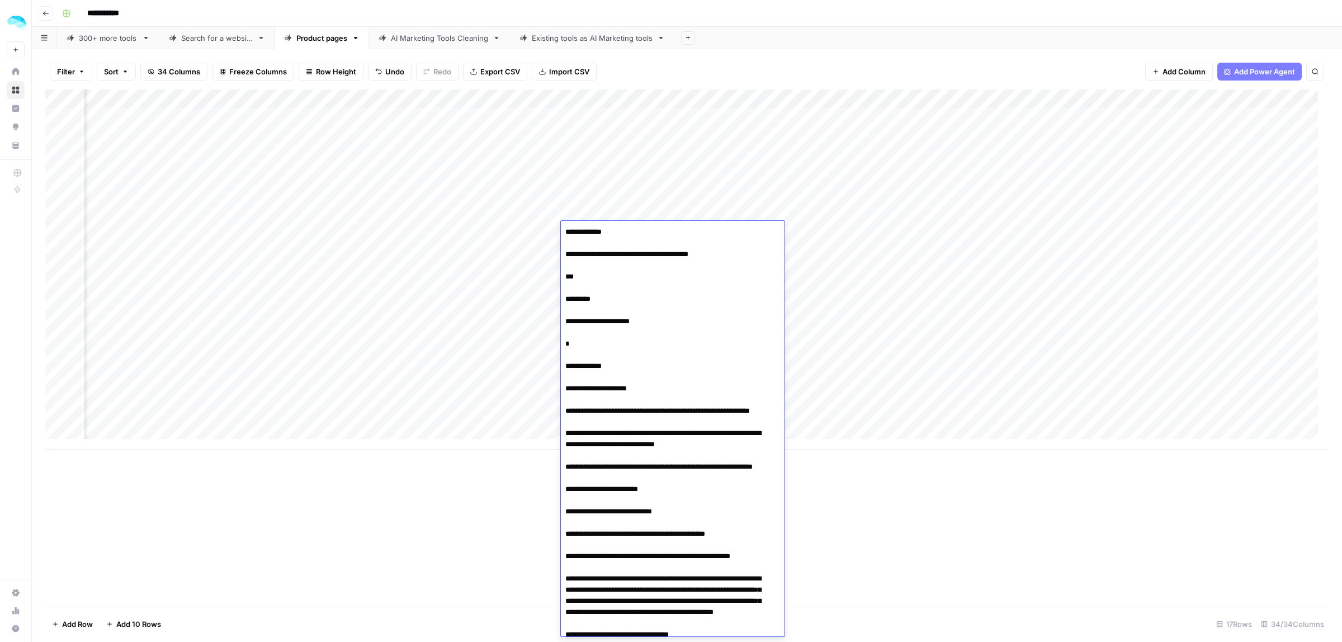
type textarea "**********"
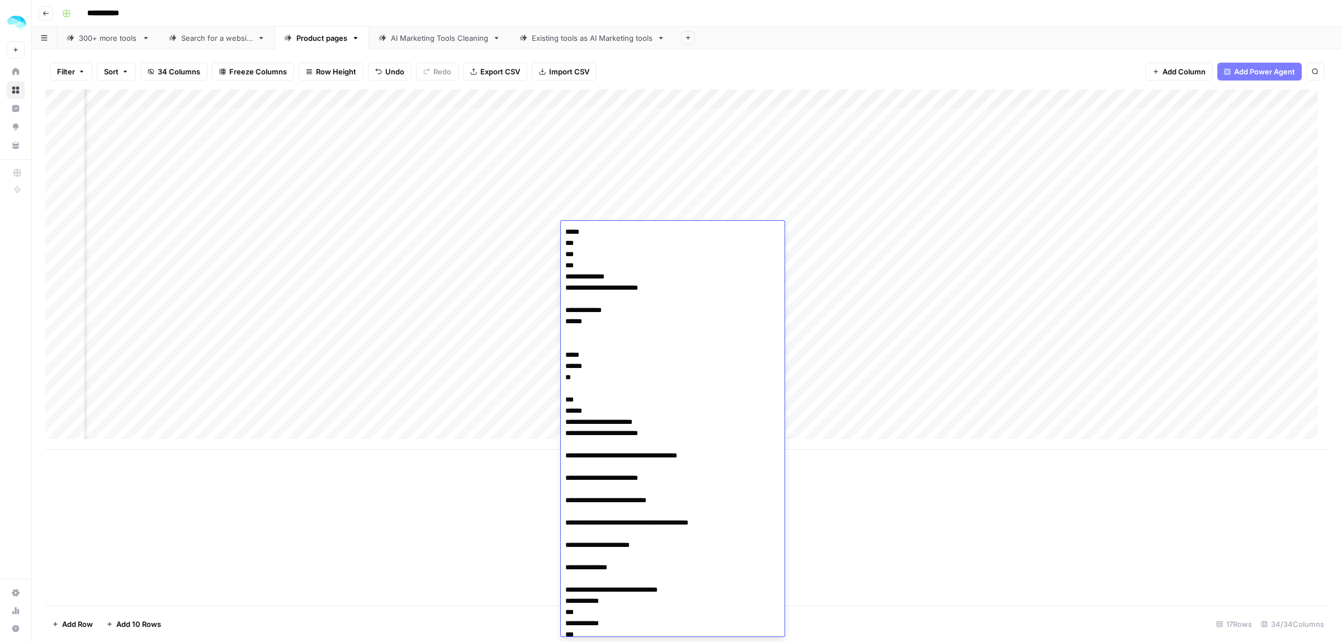
scroll to position [663, 0]
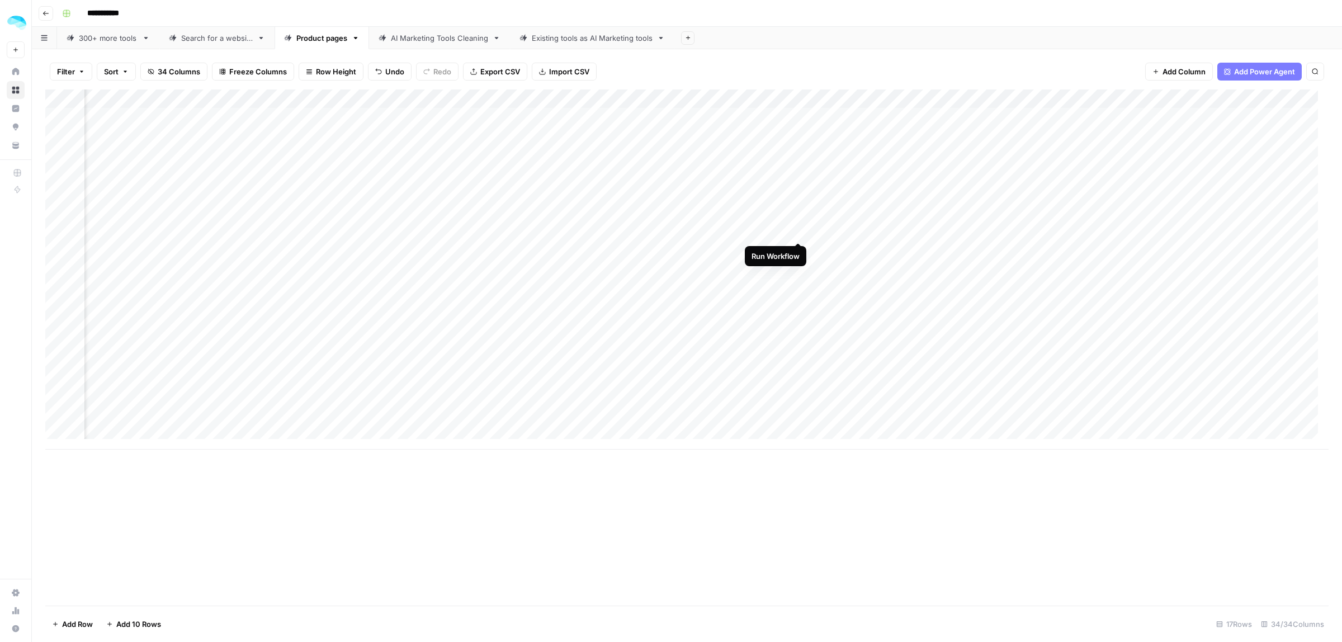
click at [800, 232] on div "Add Column" at bounding box center [687, 269] width 1284 height 360
click at [947, 230] on div "Add Column" at bounding box center [687, 269] width 1284 height 360
click at [747, 366] on div "Add Column" at bounding box center [687, 269] width 1284 height 360
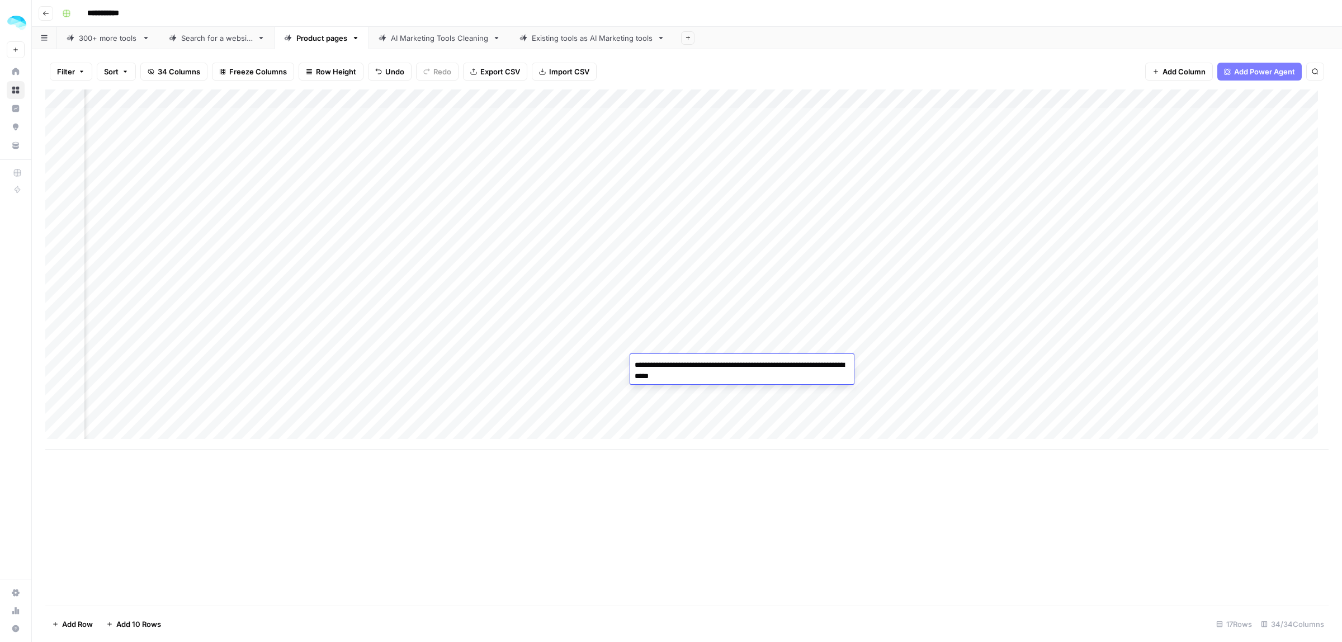
click at [670, 365] on textarea "**********" at bounding box center [742, 370] width 224 height 27
drag, startPoint x: 725, startPoint y: 365, endPoint x: 742, endPoint y: 396, distance: 35.8
click at [724, 365] on textarea "**********" at bounding box center [742, 370] width 224 height 27
type textarea "**********"
click at [765, 364] on div "Add Column" at bounding box center [687, 269] width 1284 height 360
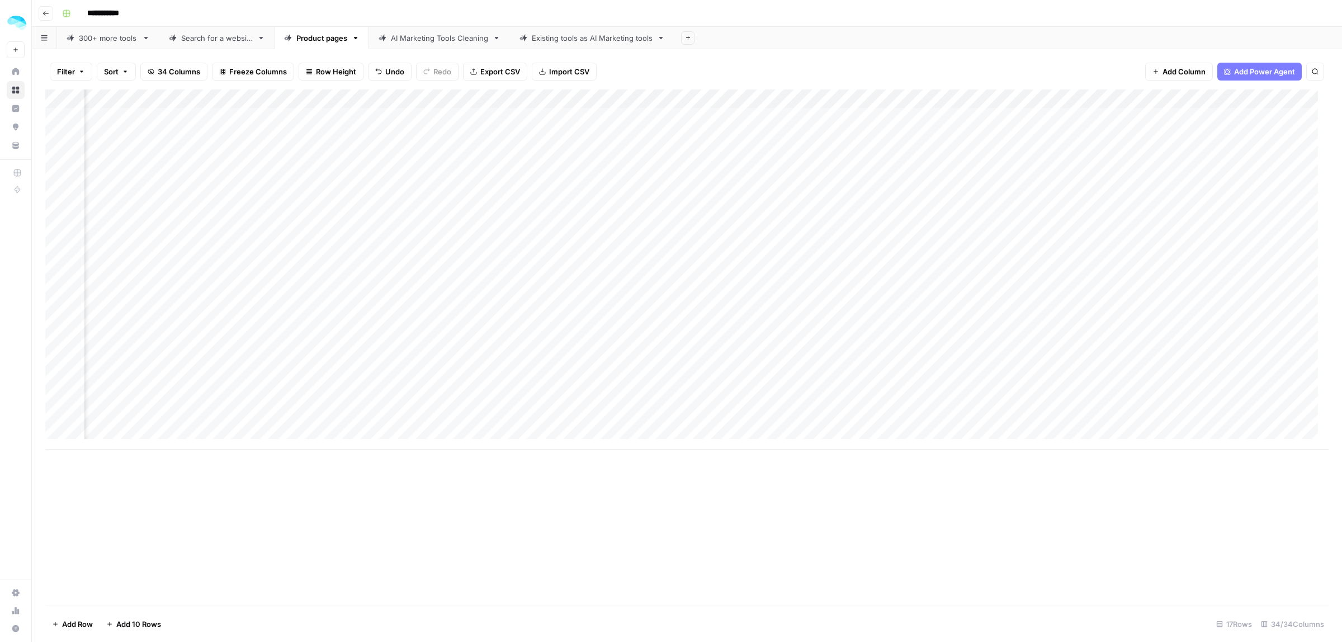
click at [765, 364] on div "Add Column" at bounding box center [687, 269] width 1284 height 360
type textarea "**********"
drag, startPoint x: 214, startPoint y: 233, endPoint x: 952, endPoint y: 238, distance: 738.3
click at [952, 238] on div "Add Column" at bounding box center [687, 269] width 1284 height 360
click at [999, 225] on div "Add Column" at bounding box center [687, 269] width 1284 height 360
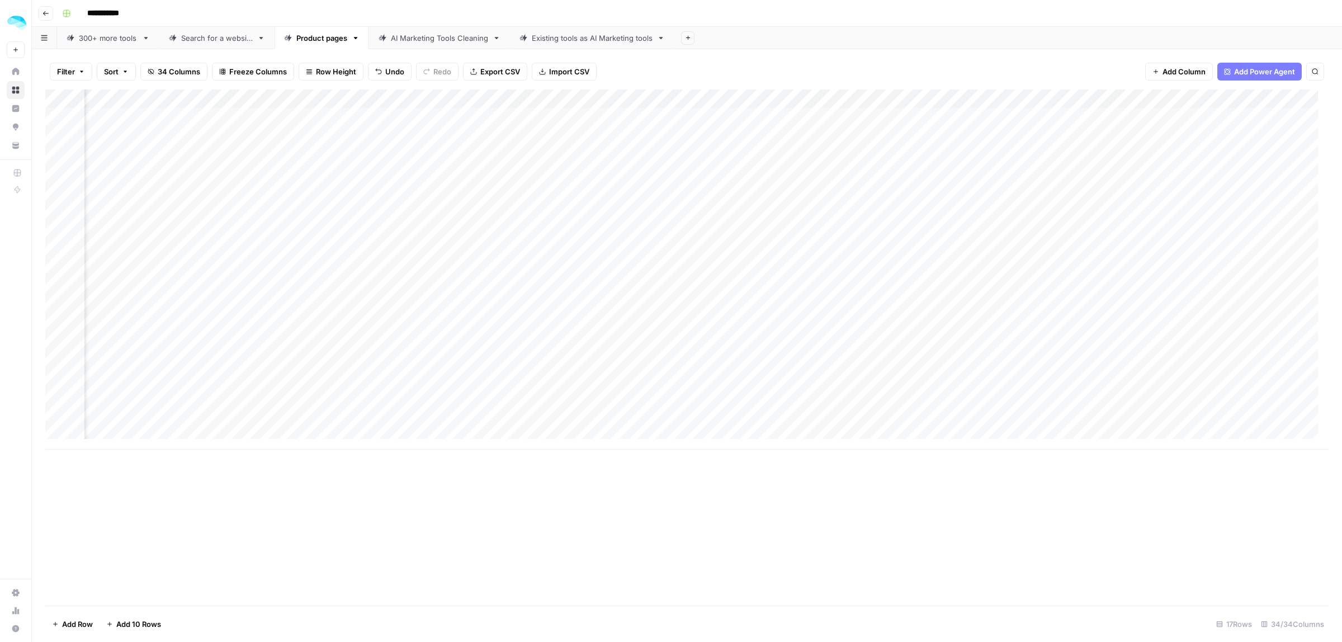
click at [999, 225] on div "Add Column" at bounding box center [687, 269] width 1284 height 360
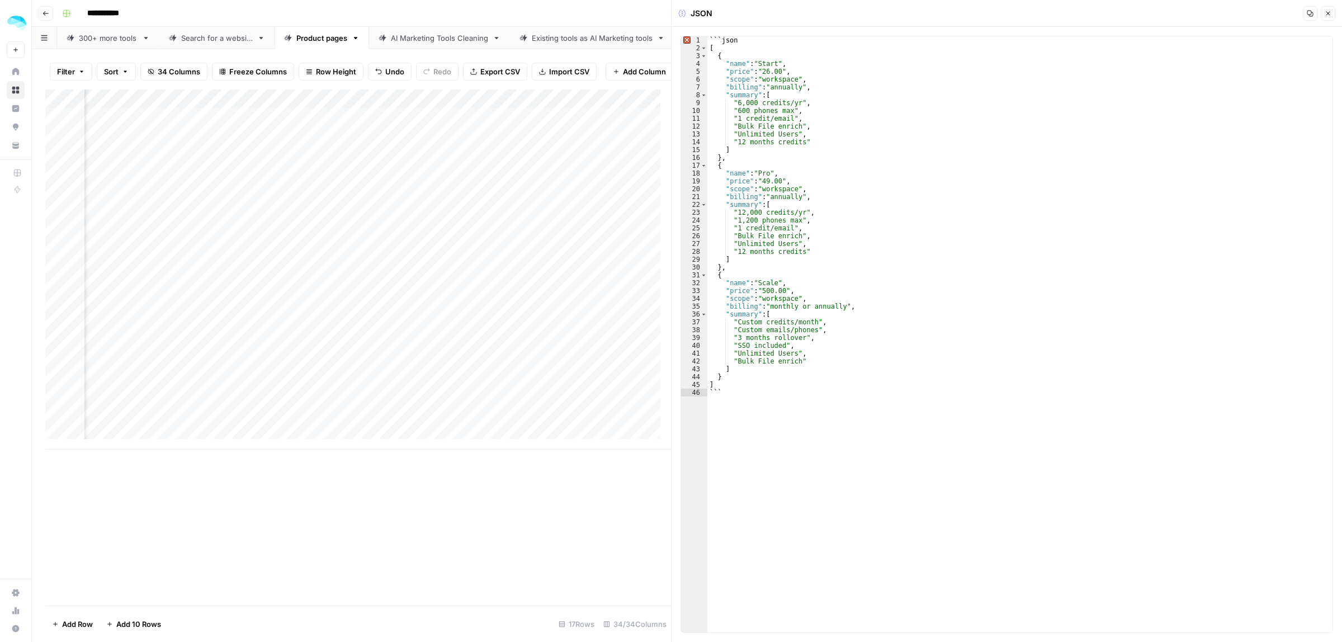
click at [1327, 14] on icon "button" at bounding box center [1328, 13] width 7 height 7
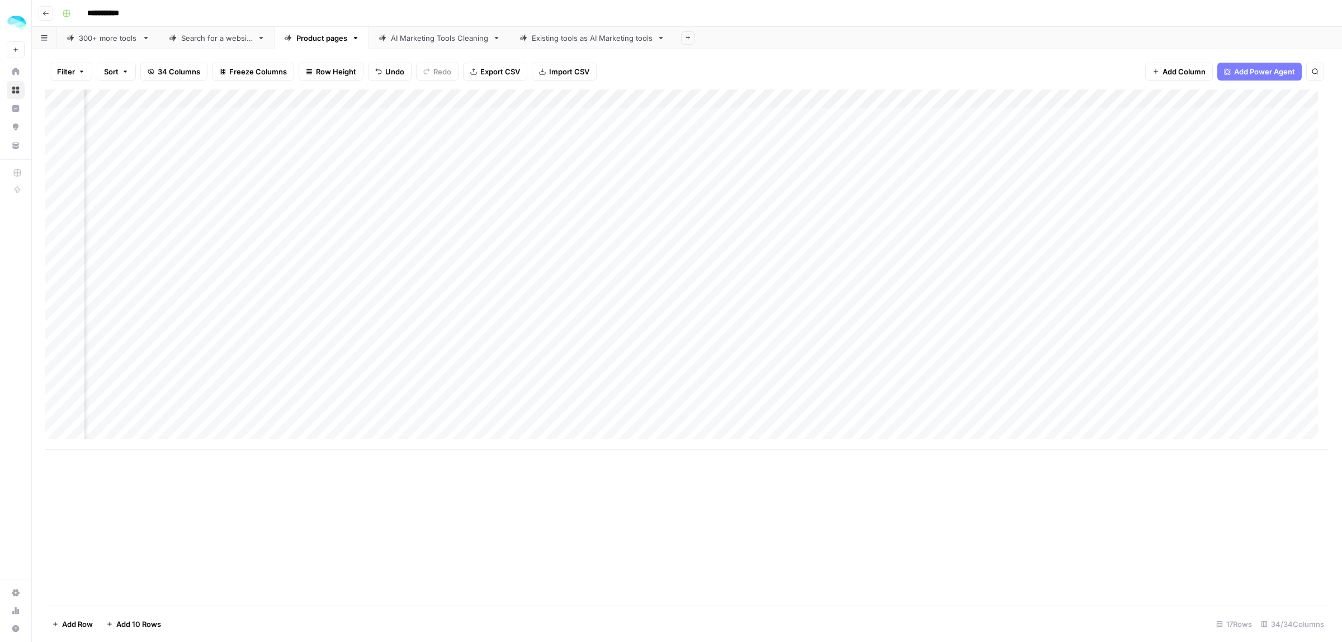
scroll to position [0, 3247]
click at [941, 230] on div "Add Column" at bounding box center [687, 269] width 1284 height 360
click at [1004, 116] on div "Add Column" at bounding box center [687, 269] width 1284 height 360
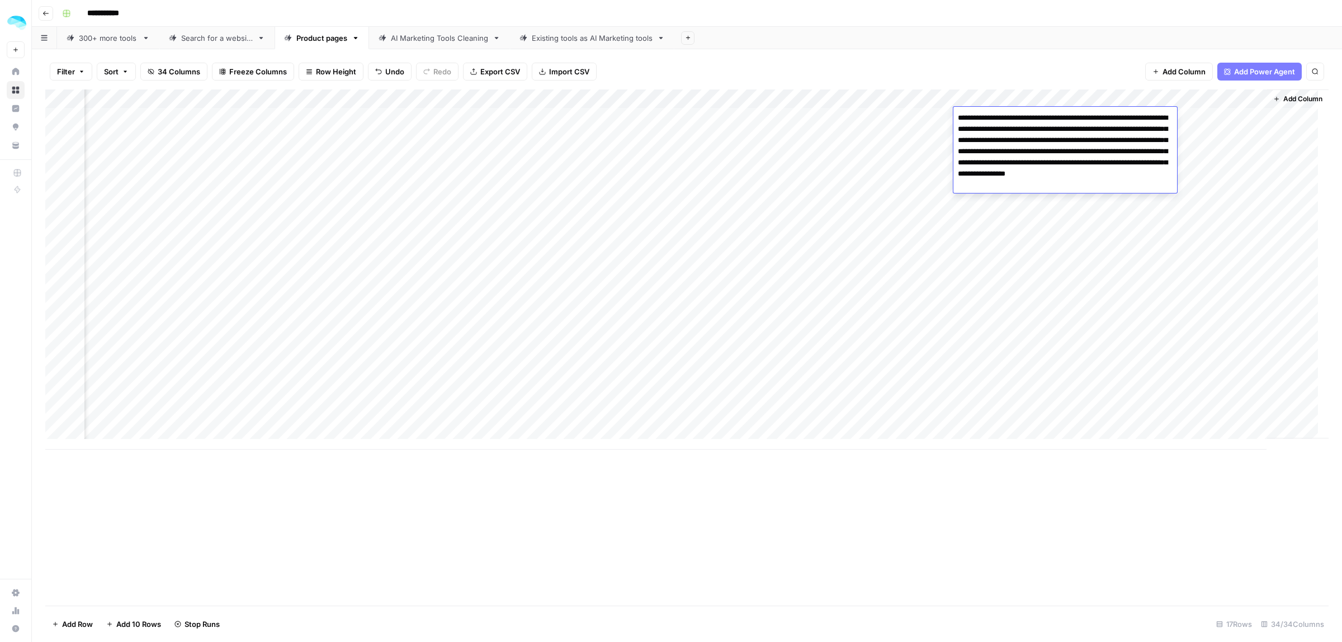
click at [992, 213] on div "Add Column" at bounding box center [687, 269] width 1284 height 360
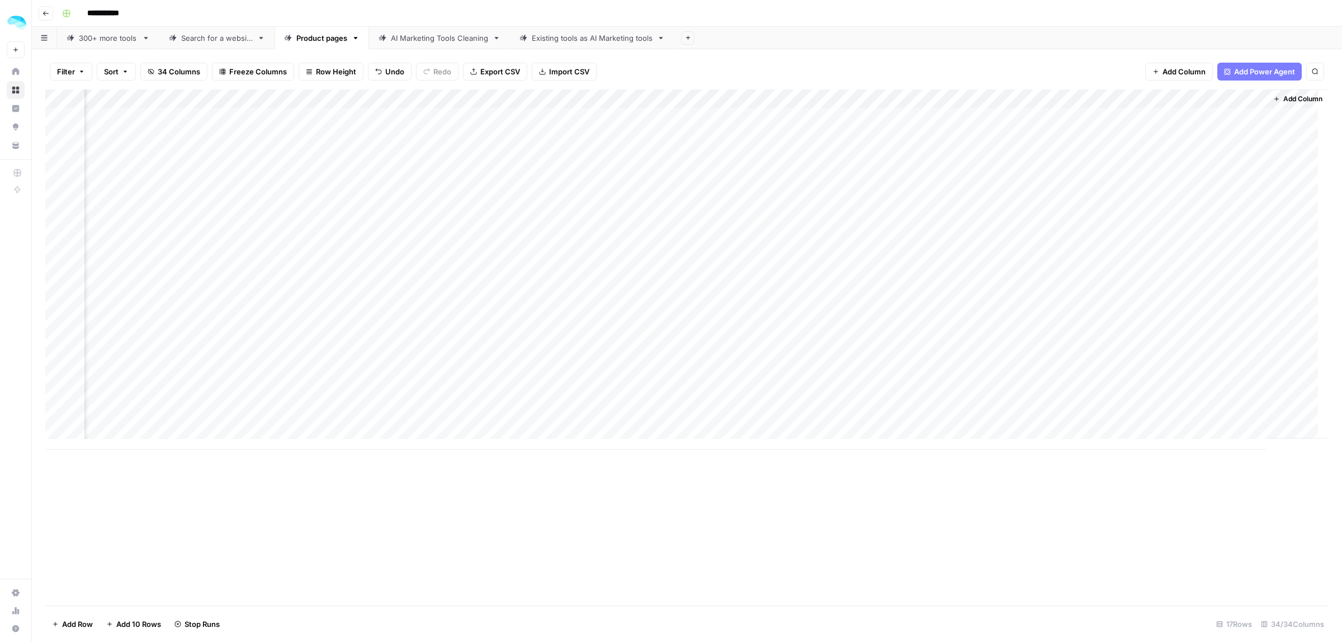
click at [993, 129] on div "Add Column" at bounding box center [687, 269] width 1284 height 360
click at [992, 154] on div "Add Column" at bounding box center [687, 269] width 1284 height 360
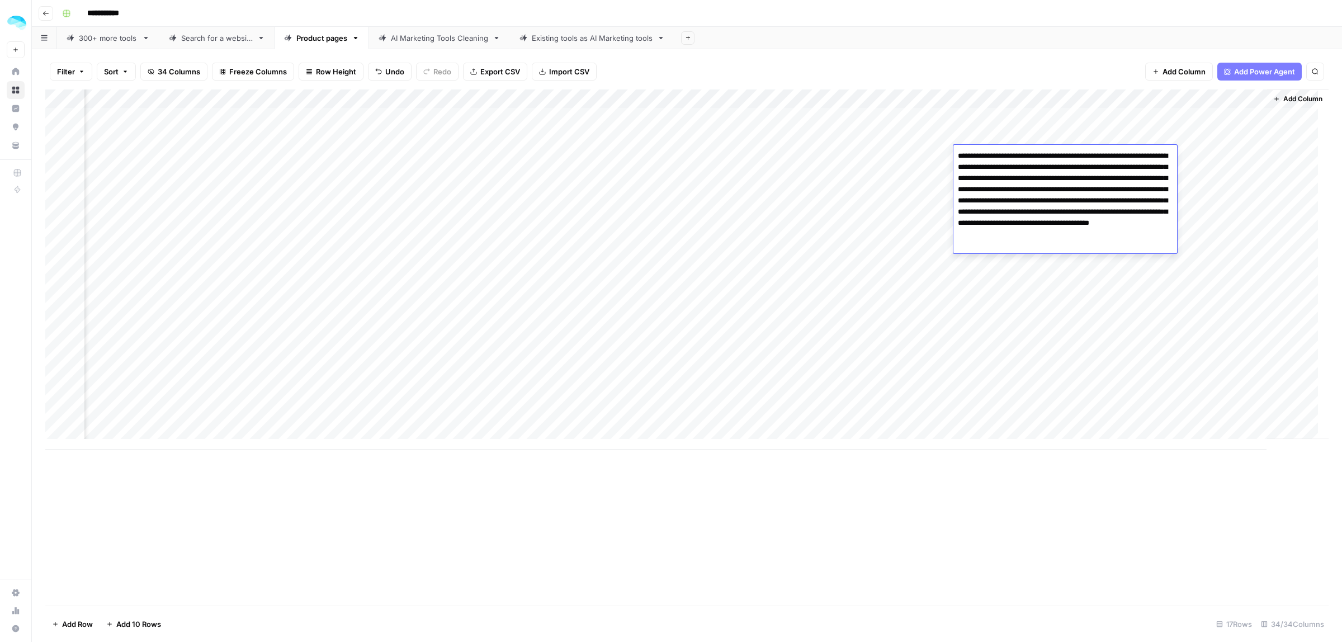
click at [1016, 362] on div "Add Column" at bounding box center [687, 269] width 1284 height 360
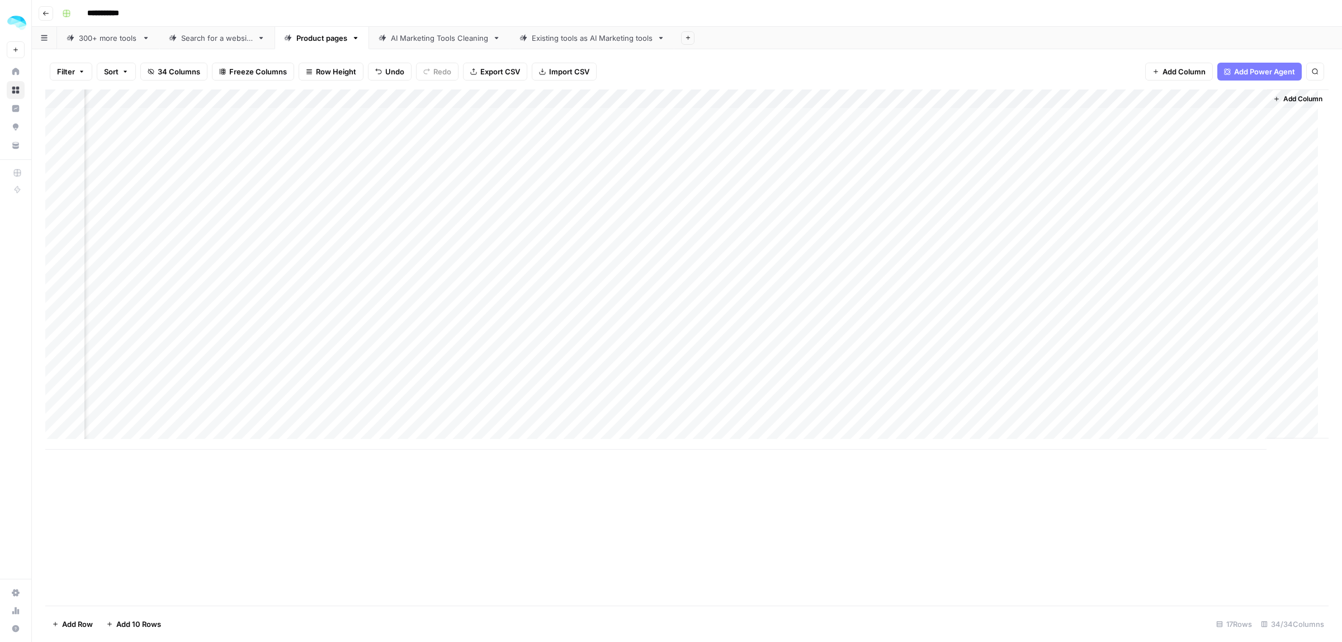
click at [1201, 116] on div "Add Column" at bounding box center [687, 269] width 1284 height 360
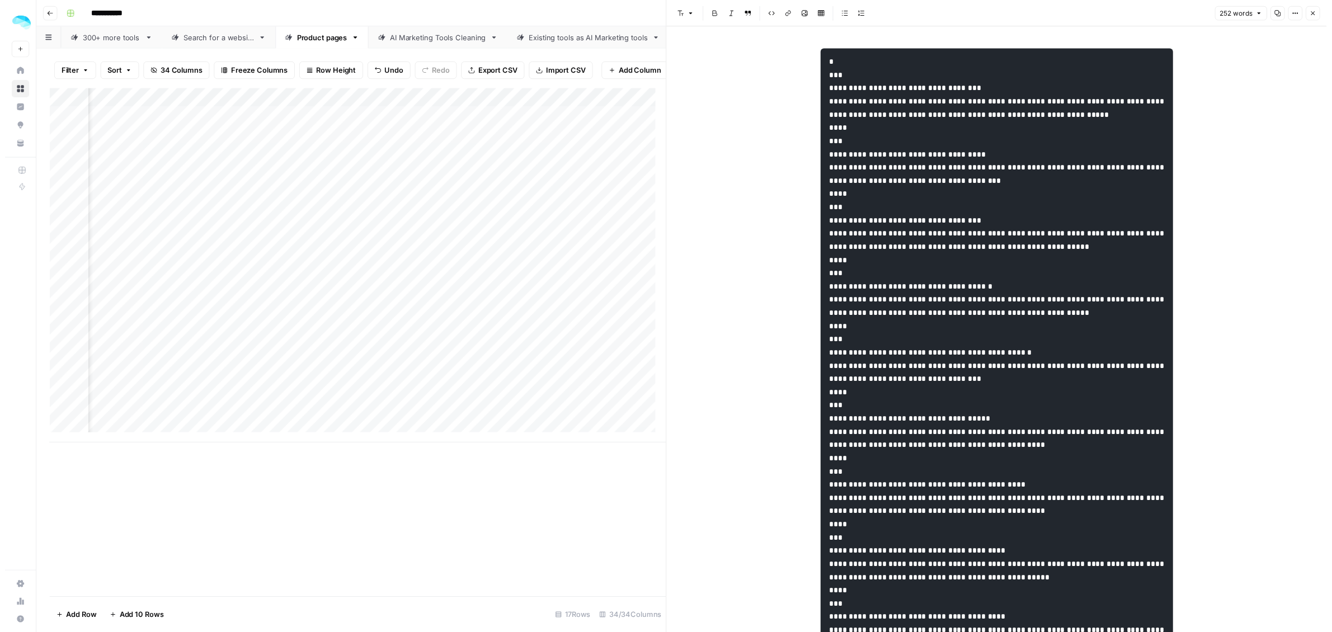
scroll to position [0, 3905]
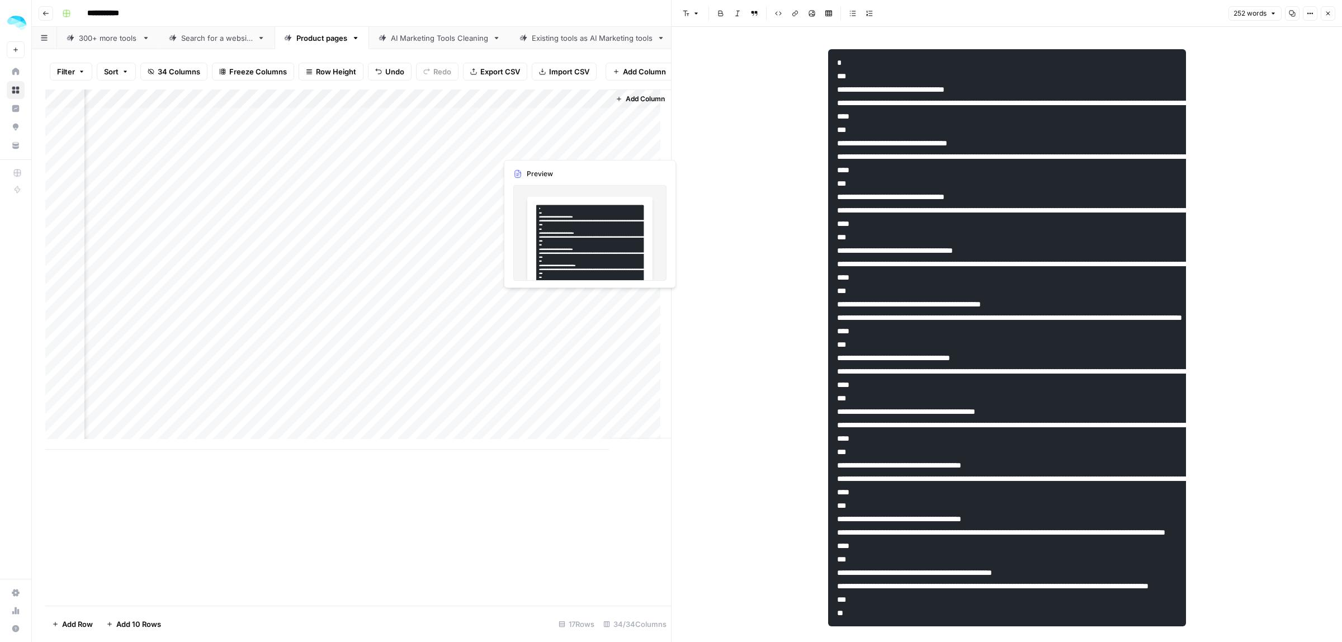
click at [542, 146] on div "Add Column" at bounding box center [358, 269] width 626 height 360
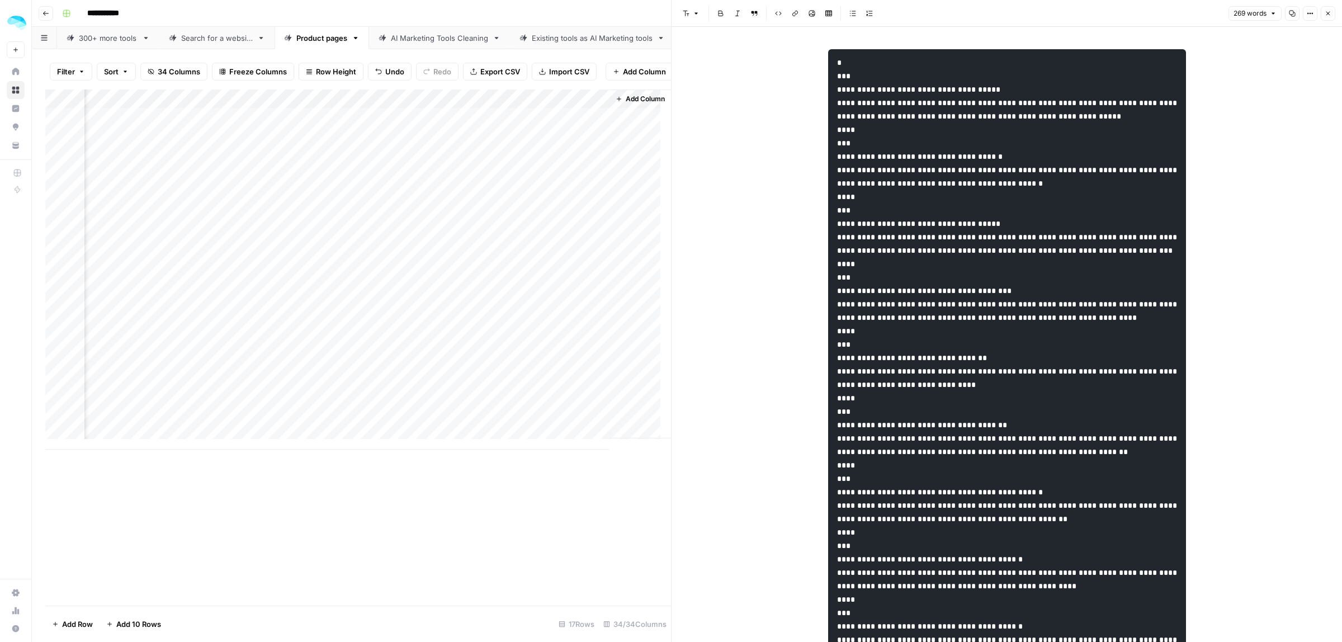
click at [488, 240] on div "Add Column" at bounding box center [358, 269] width 626 height 360
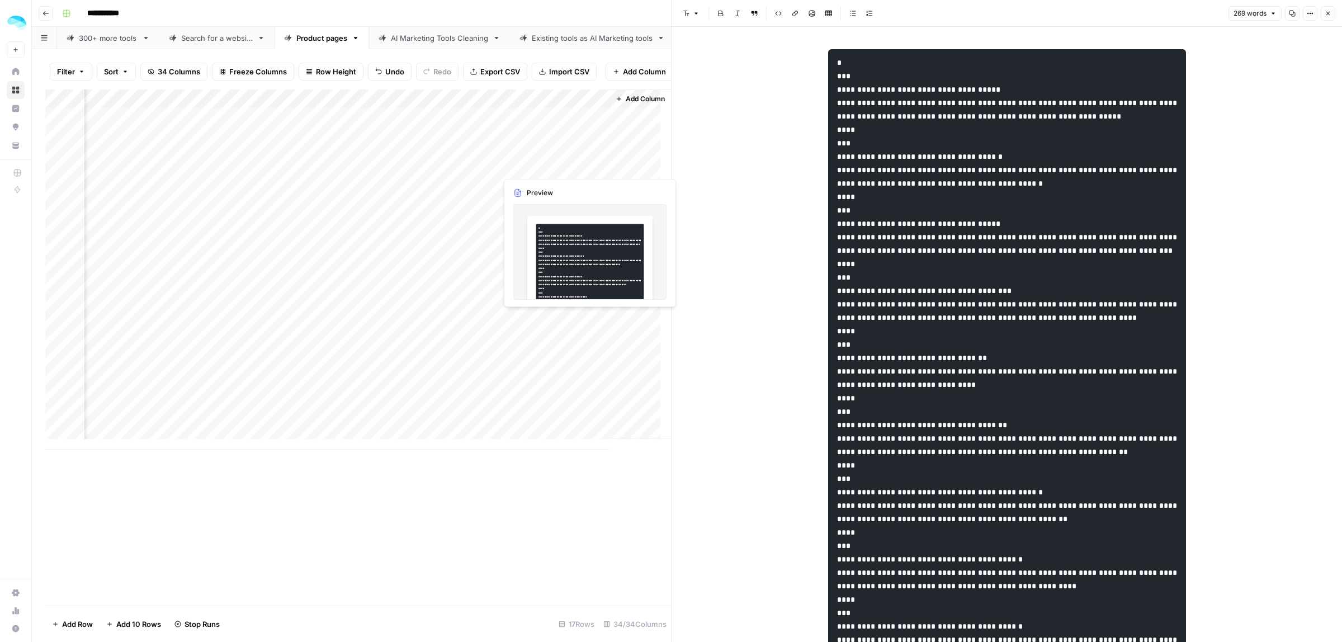
click at [535, 162] on div "Add Column" at bounding box center [358, 269] width 626 height 360
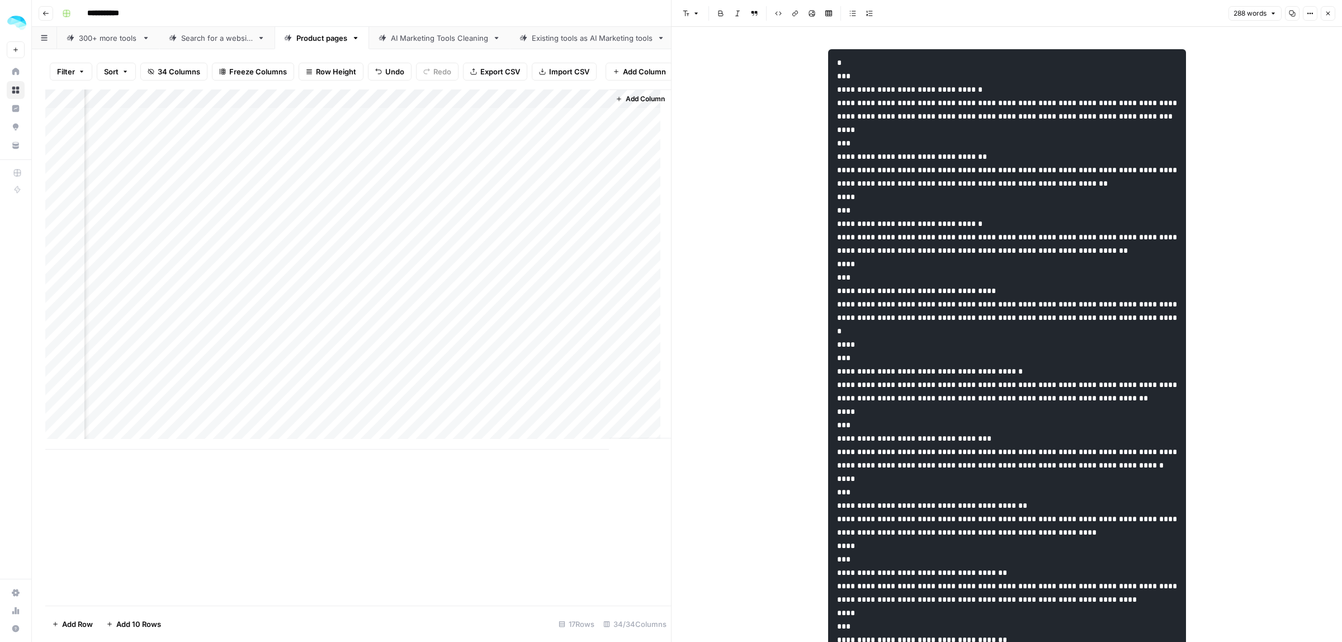
click at [549, 242] on div "Add Column" at bounding box center [358, 269] width 626 height 360
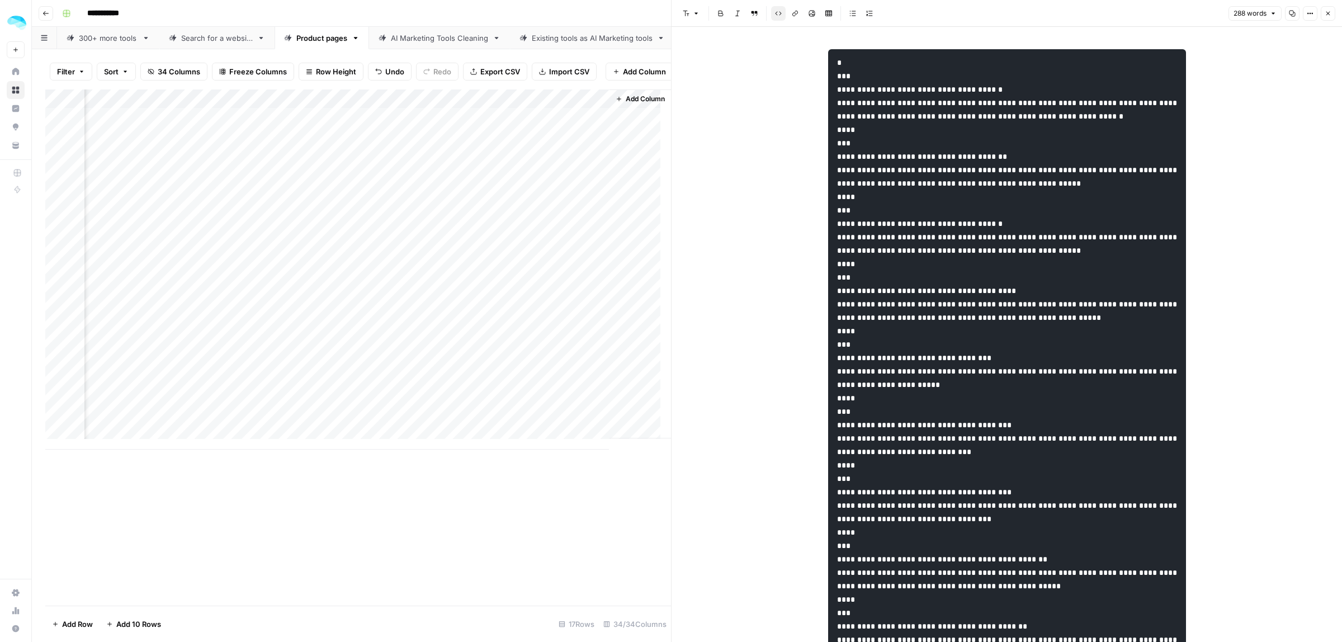
click at [1327, 12] on icon "button" at bounding box center [1328, 13] width 7 height 7
